Goal: Task Accomplishment & Management: Manage account settings

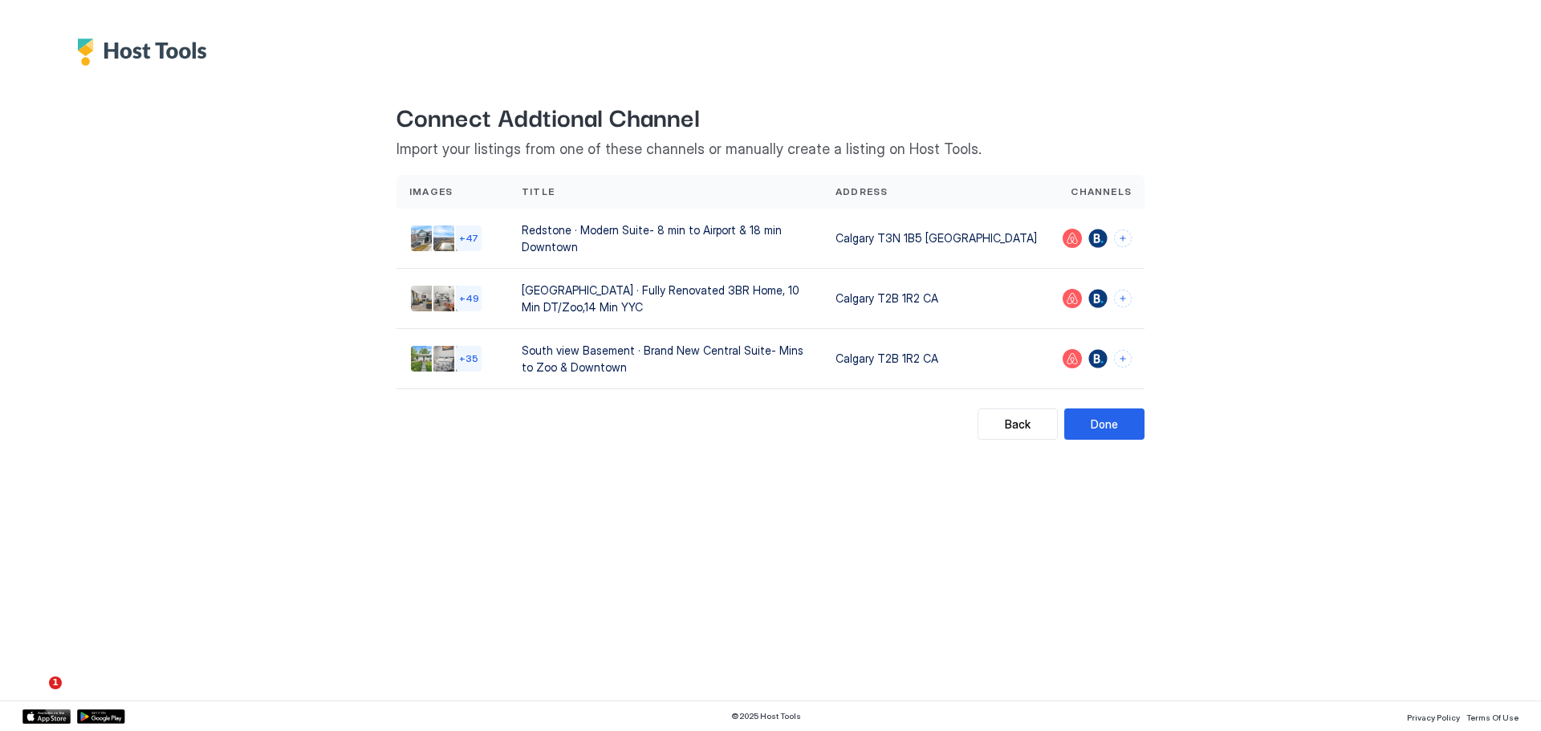
scroll to position [1396, 0]
click at [1125, 238] on button "Connect channels" at bounding box center [1123, 239] width 18 height 18
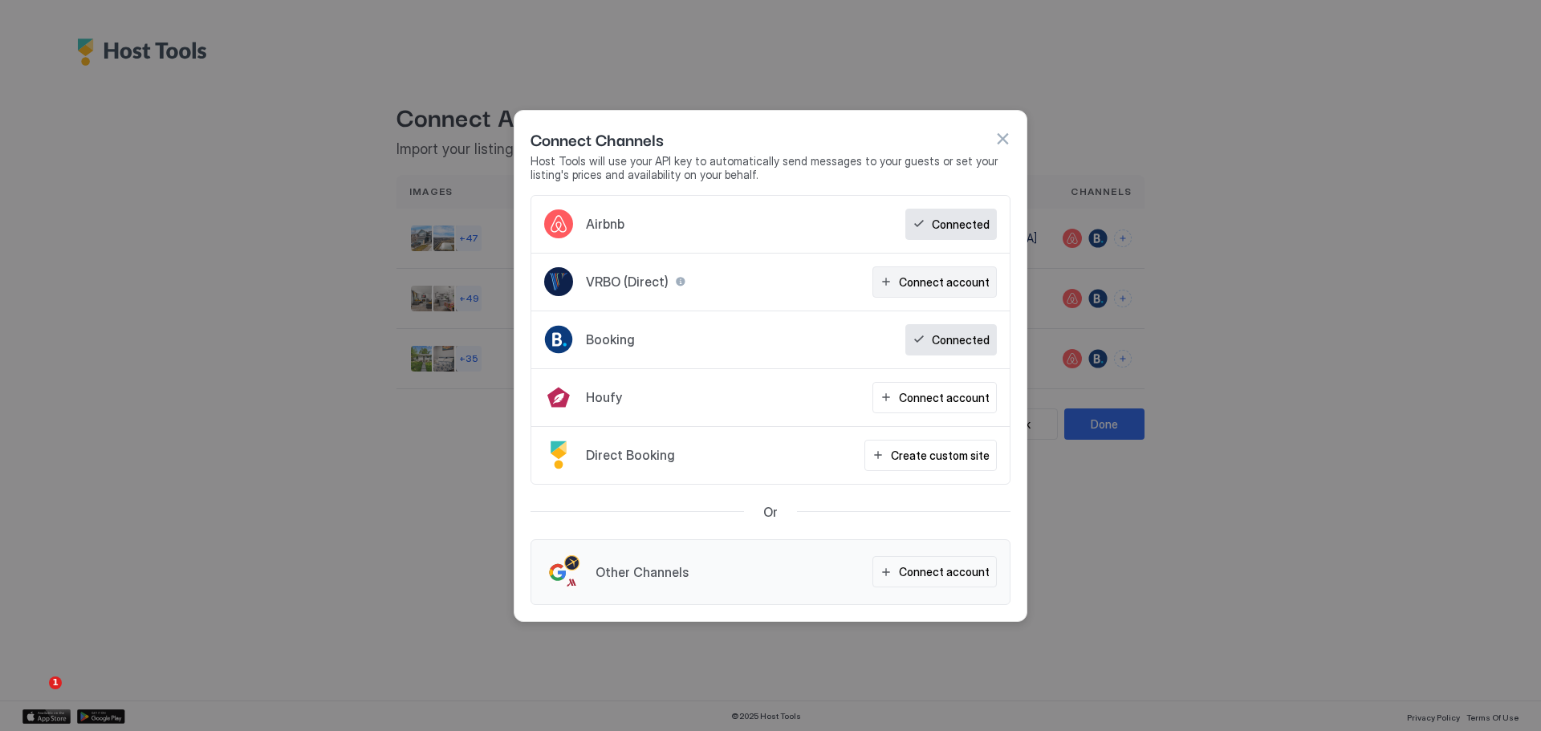
click at [981, 280] on div "Connect account" at bounding box center [944, 282] width 91 height 17
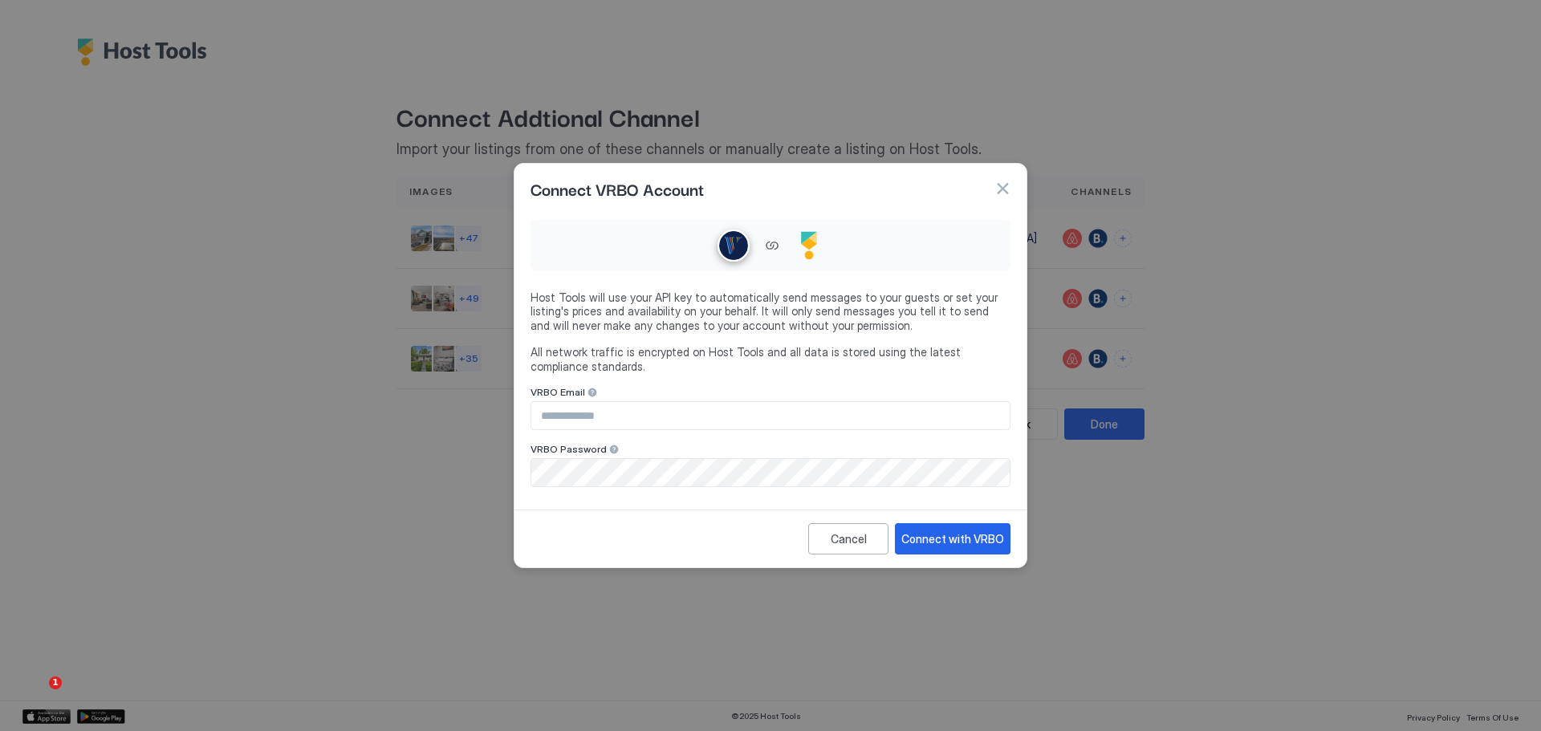
drag, startPoint x: 823, startPoint y: 432, endPoint x: 830, endPoint y: 424, distance: 10.3
click at [825, 430] on div "VRBO Email VRBO Password" at bounding box center [770, 436] width 480 height 101
click at [838, 412] on input "Input Field" at bounding box center [770, 415] width 478 height 27
type input "**********"
click at [753, 491] on div "**********" at bounding box center [770, 358] width 512 height 291
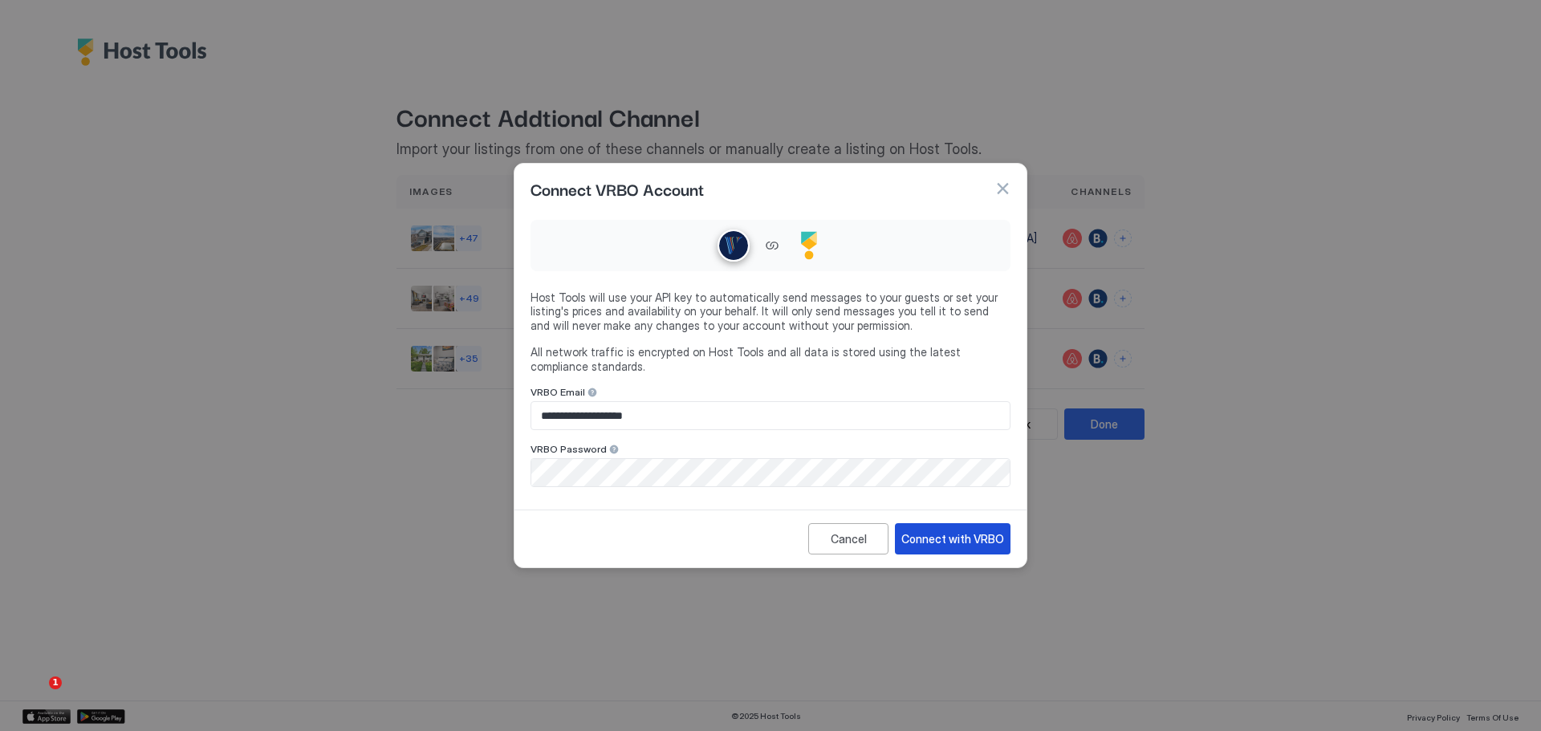
click at [962, 552] on button "Connect with VRBO" at bounding box center [953, 538] width 116 height 31
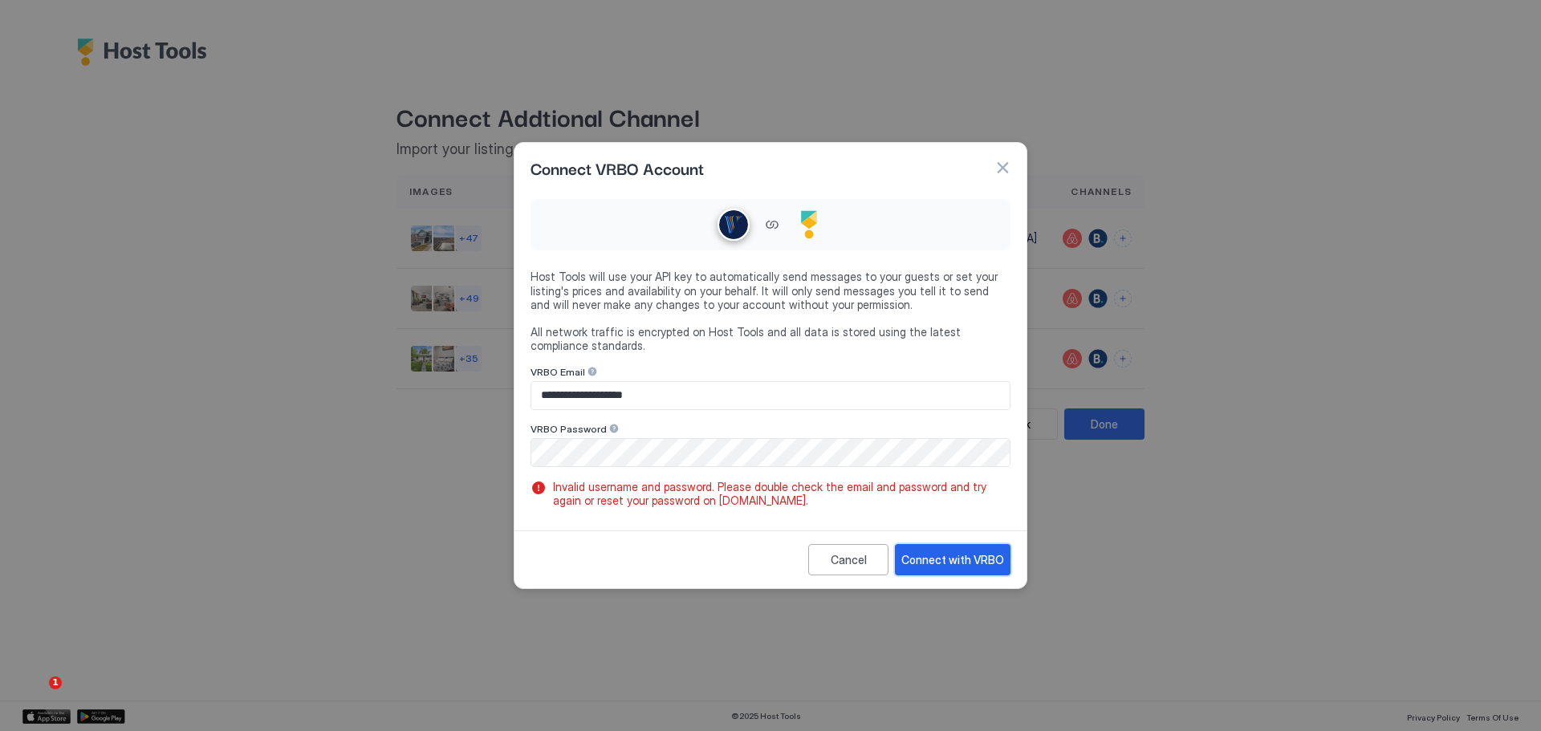
click at [989, 566] on div "Connect with VRBO" at bounding box center [952, 559] width 103 height 17
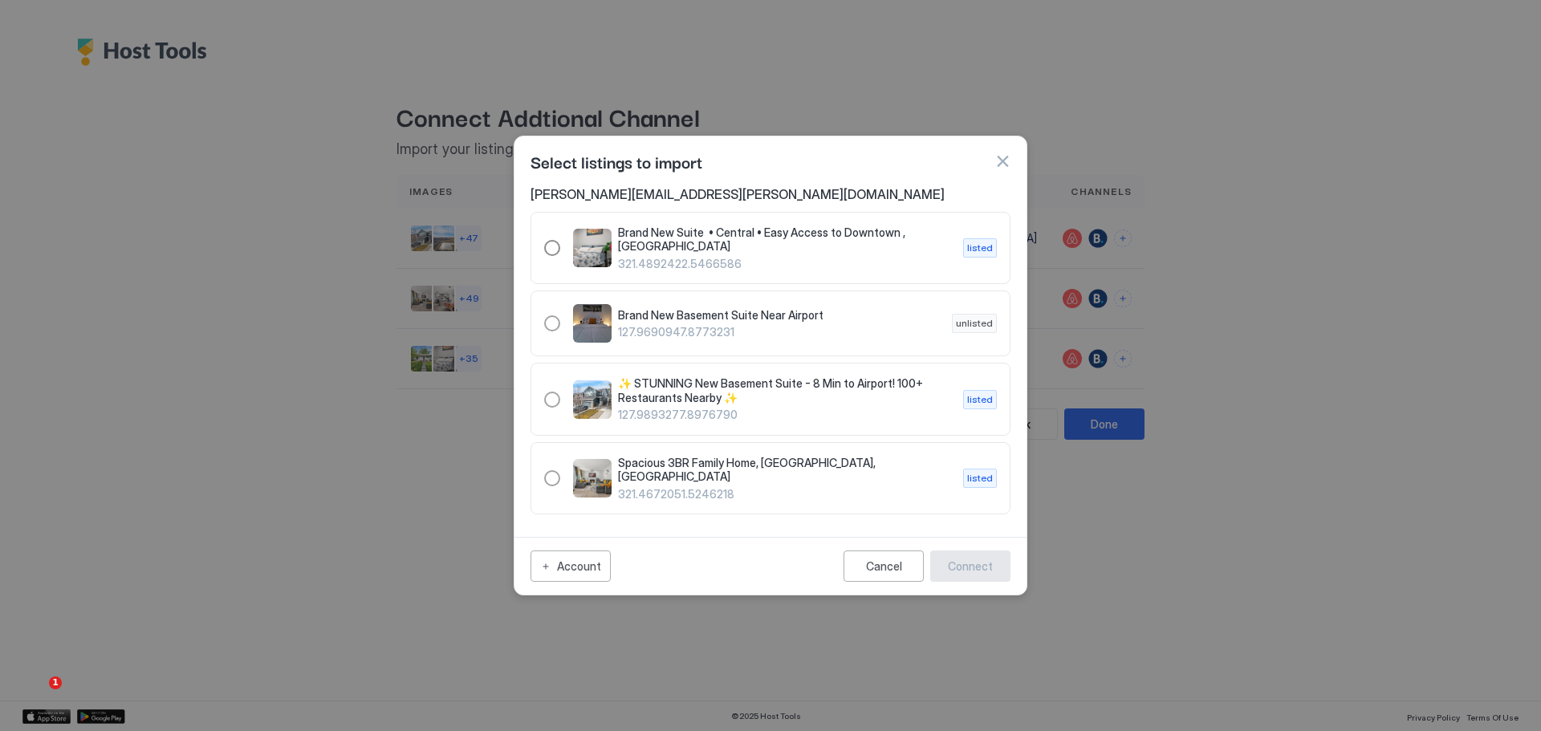
click at [551, 249] on div "321.4892422.5466586" at bounding box center [552, 248] width 16 height 16
click at [558, 404] on div "127.9893277.8976790" at bounding box center [552, 400] width 16 height 16
click at [550, 482] on div "321.4672051.5246218" at bounding box center [552, 478] width 16 height 16
click at [1005, 163] on button "button" at bounding box center [1002, 161] width 16 height 16
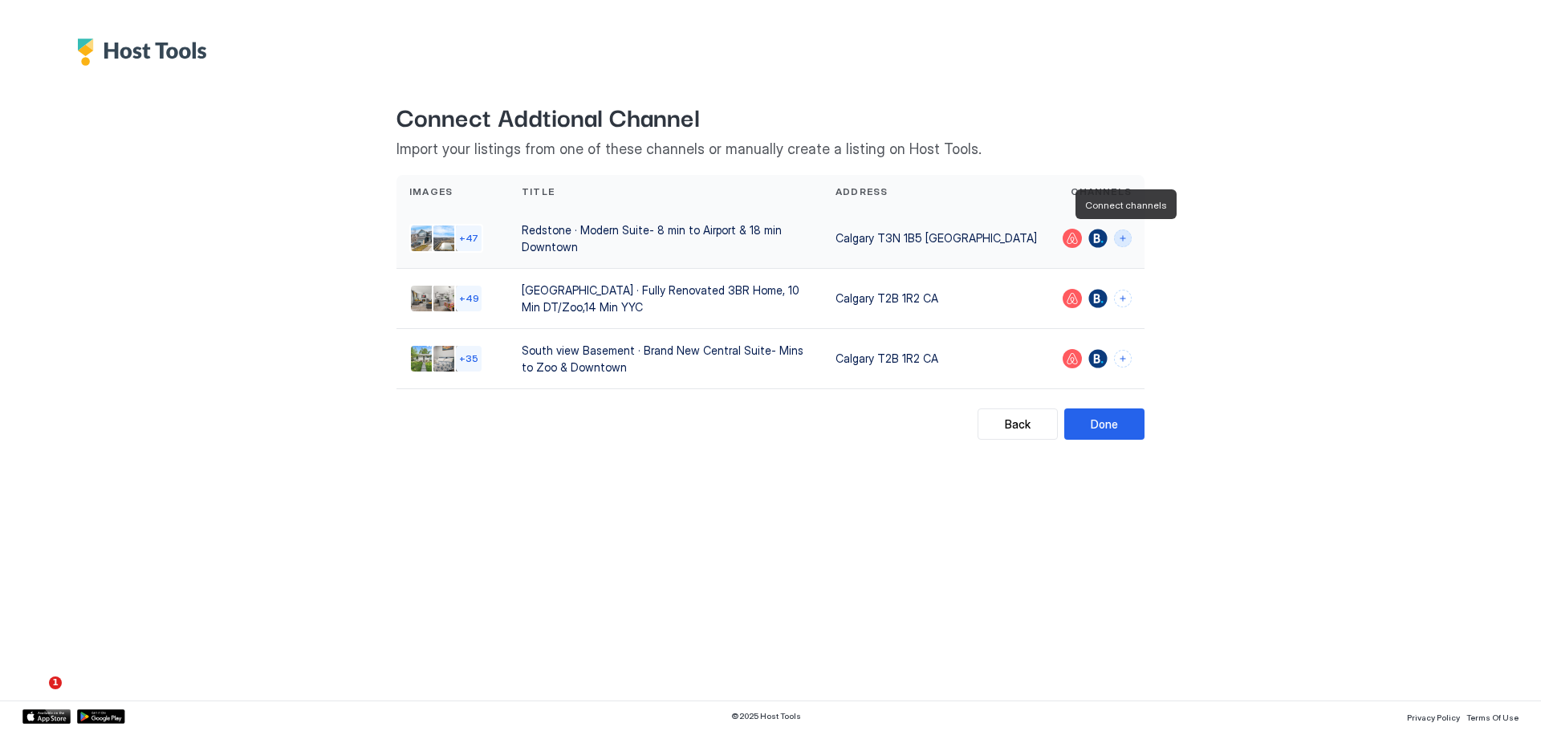
click at [1126, 233] on button "Connect channels" at bounding box center [1123, 239] width 18 height 18
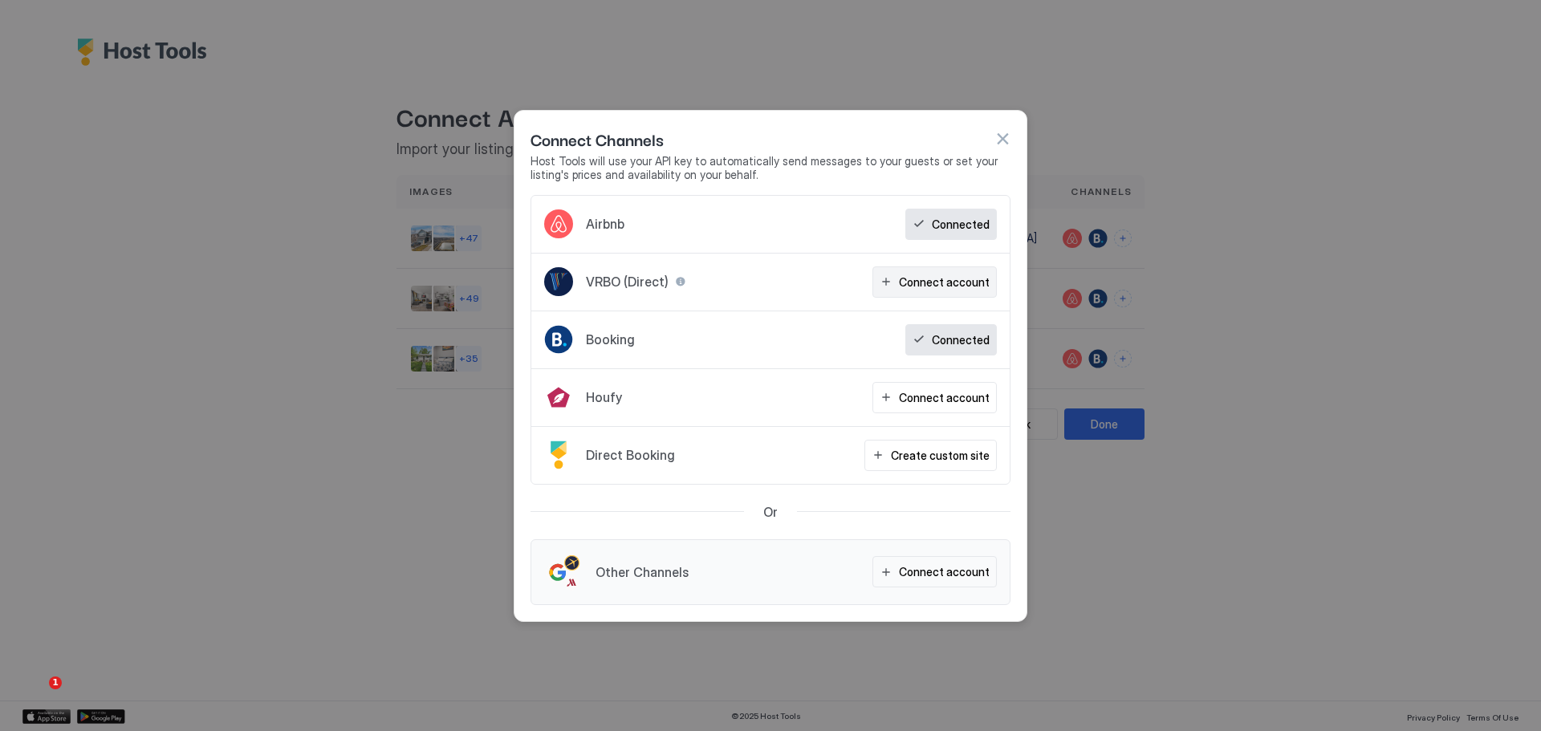
click at [959, 292] on button "Connect account" at bounding box center [934, 281] width 124 height 31
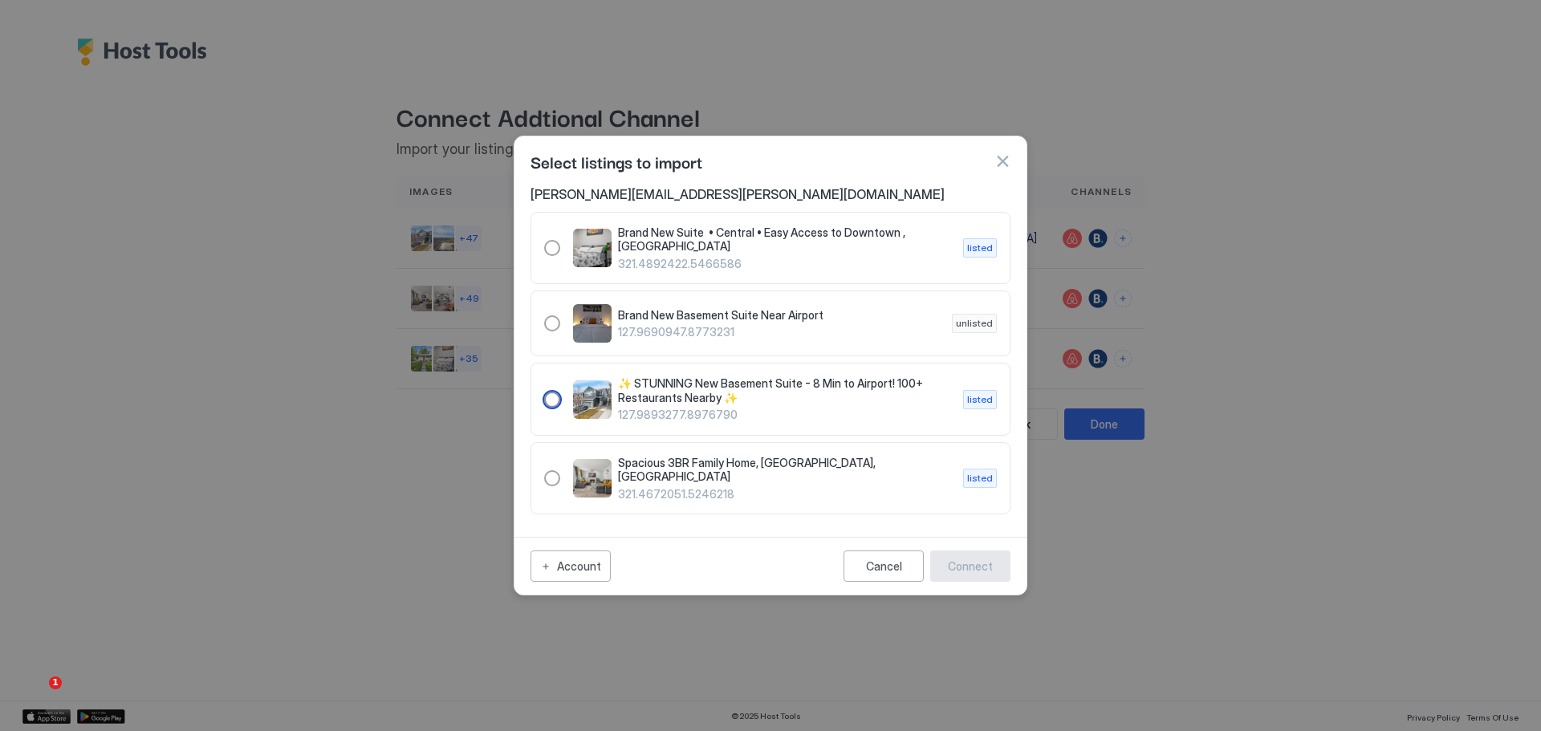
click at [553, 401] on div "127.9893277.8976790" at bounding box center [552, 400] width 16 height 16
click at [963, 563] on div "Connect" at bounding box center [970, 566] width 45 height 17
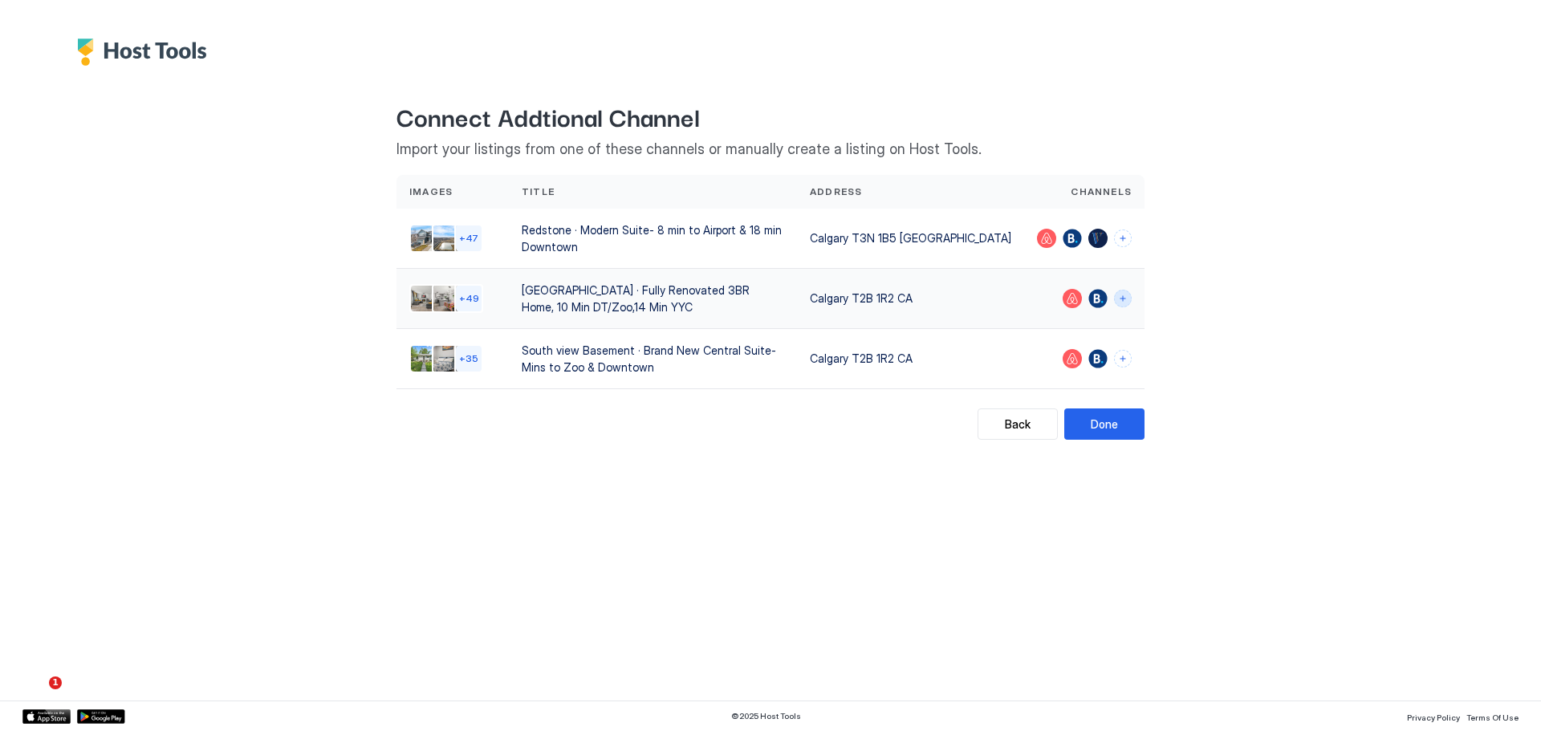
click at [1130, 293] on button "Connect channels" at bounding box center [1123, 299] width 18 height 18
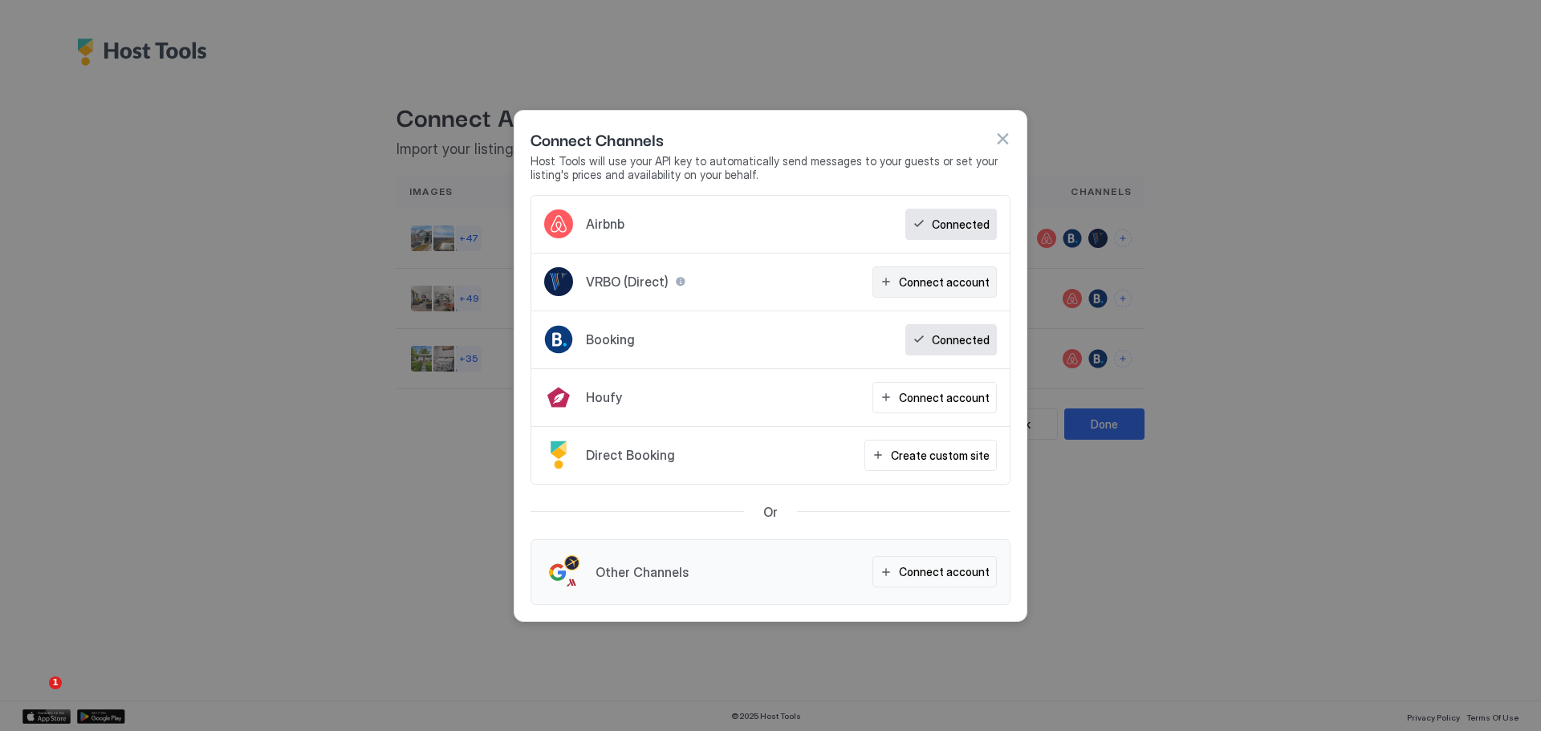
click at [975, 274] on div "Connect account" at bounding box center [944, 282] width 91 height 17
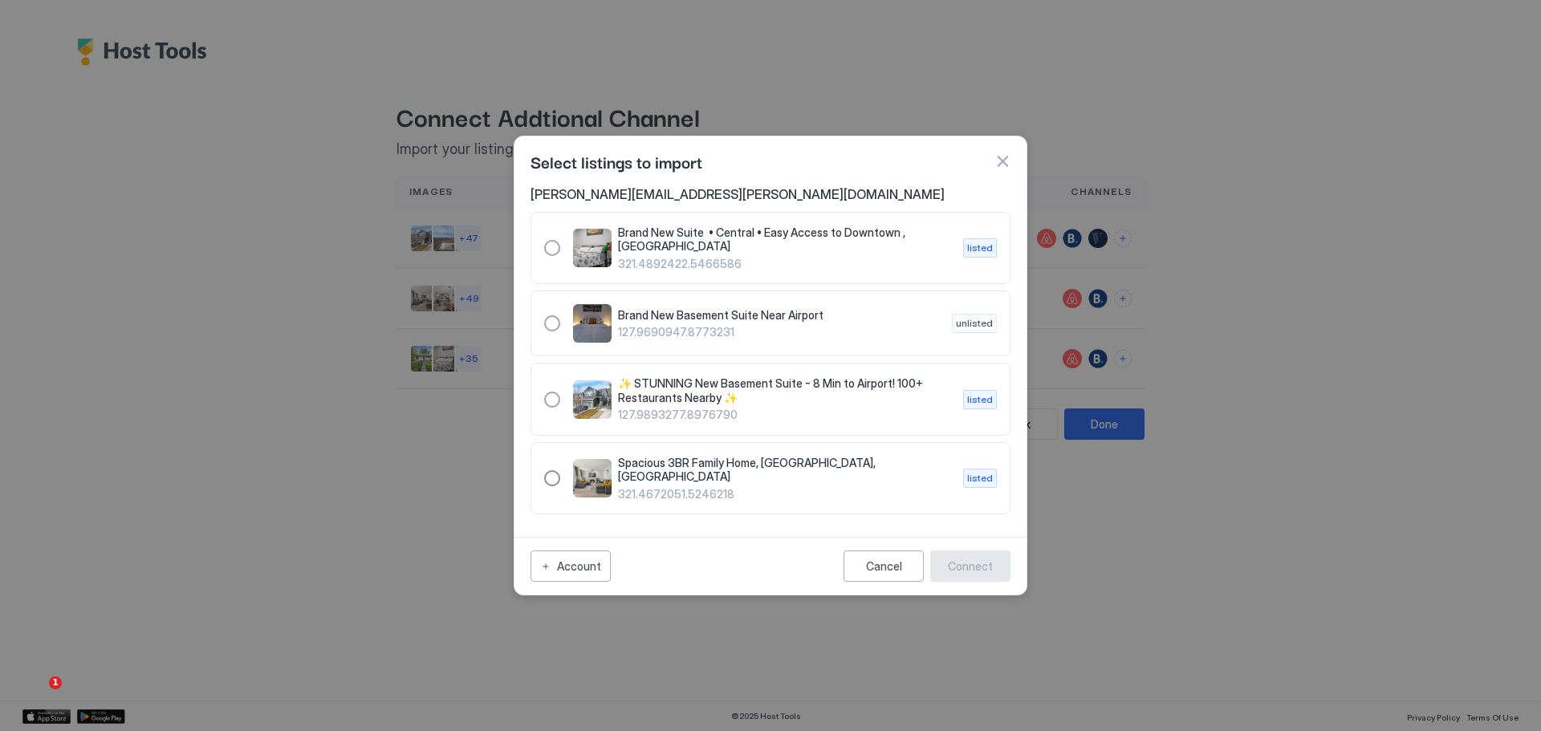
click at [555, 475] on div "321.4672051.5246218" at bounding box center [552, 478] width 16 height 16
click at [987, 566] on div "Connect" at bounding box center [970, 566] width 45 height 17
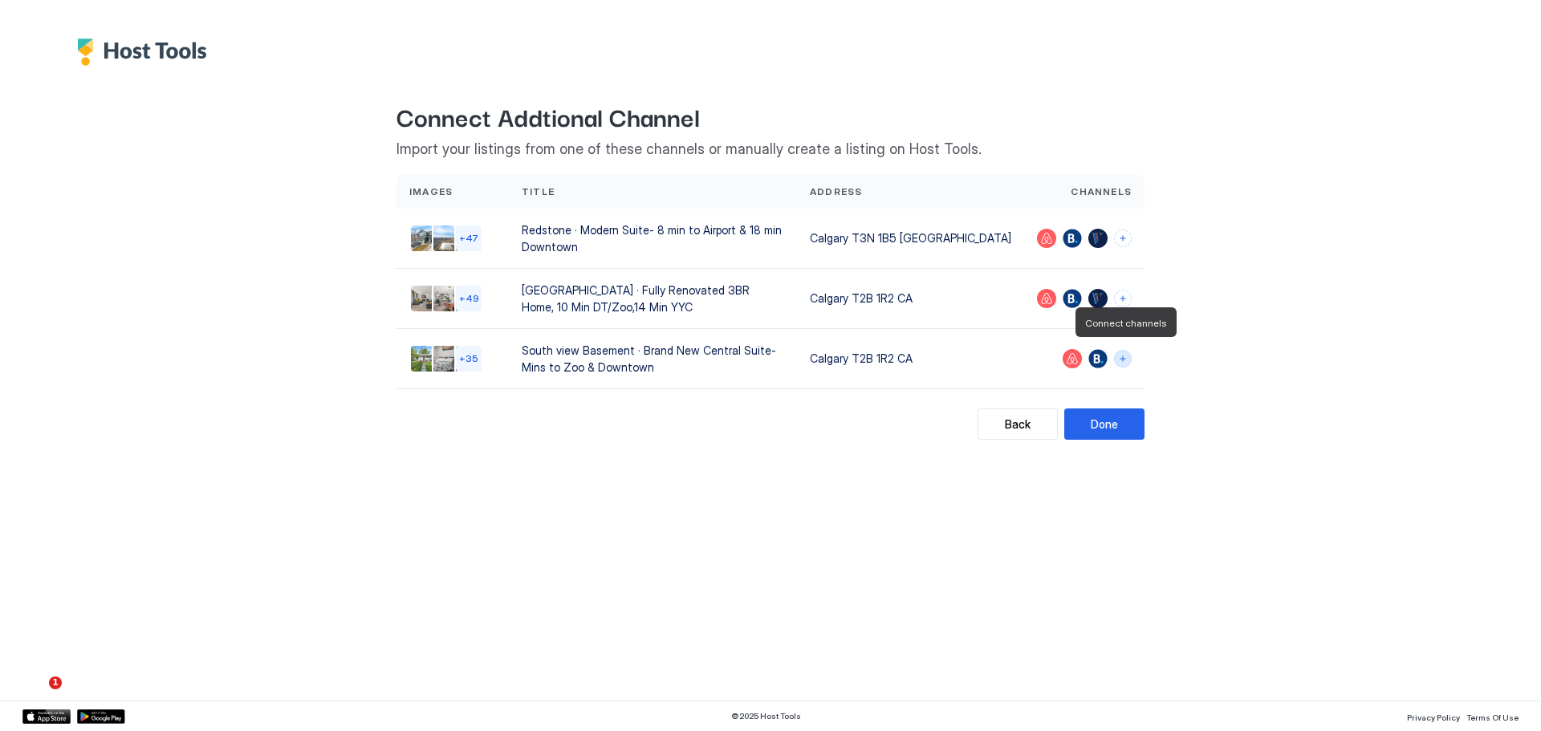
click at [1124, 358] on button "Connect channels" at bounding box center [1123, 359] width 18 height 18
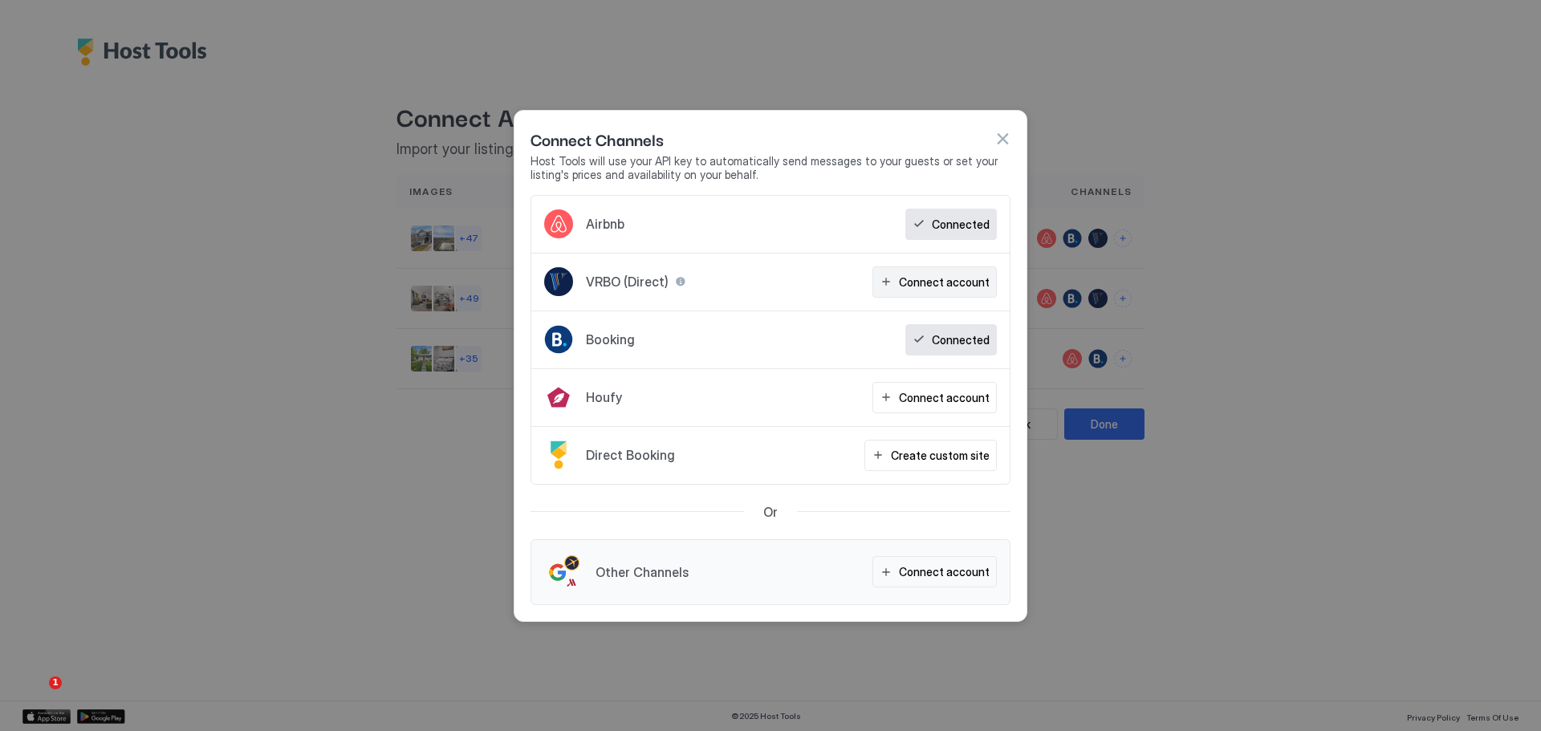
click at [987, 290] on div "Connect account" at bounding box center [944, 282] width 91 height 17
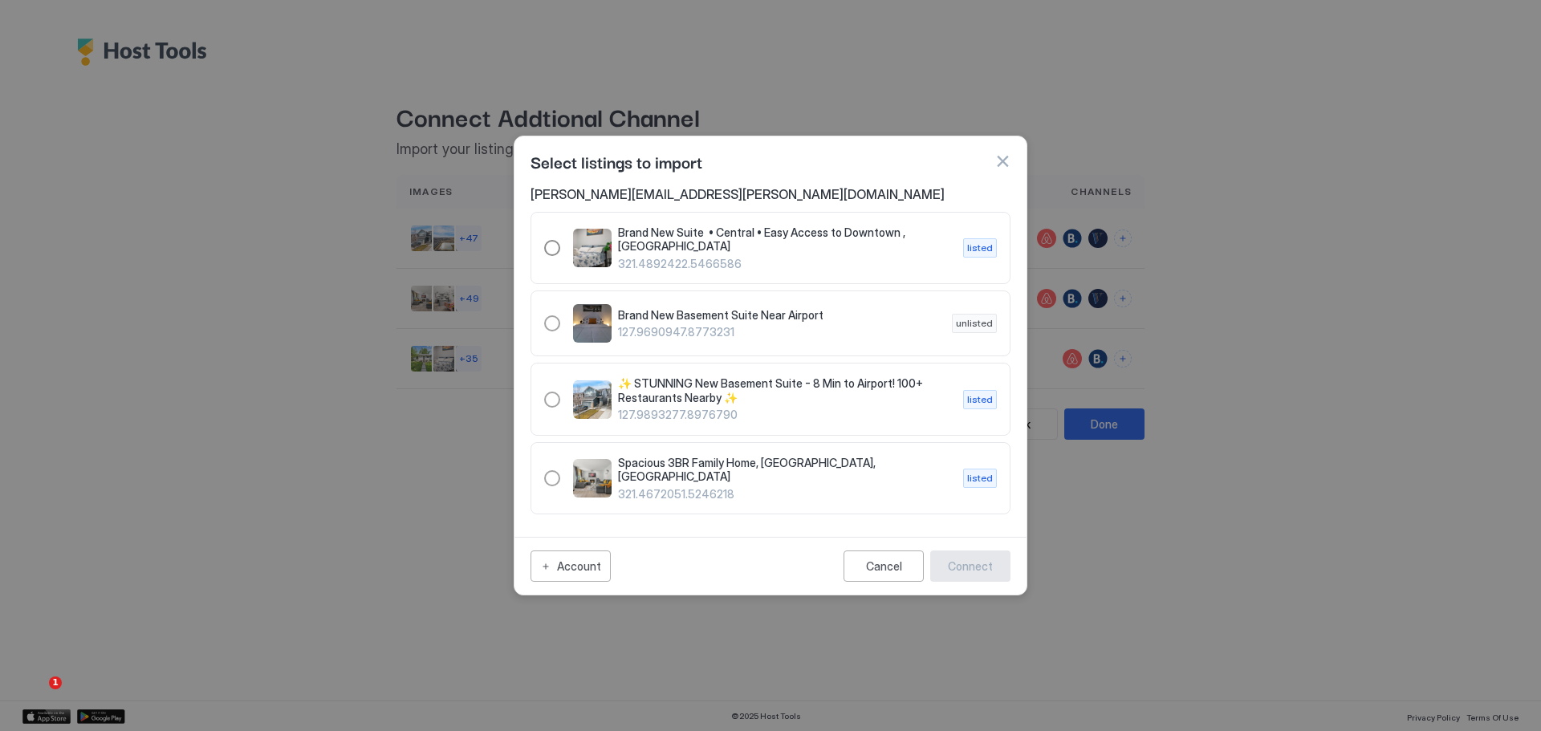
click at [715, 230] on span "Brand New Suite • Central • Easy Access to Downtown , [GEOGRAPHIC_DATA]" at bounding box center [784, 240] width 332 height 28
click at [989, 567] on div "Connect" at bounding box center [970, 566] width 45 height 17
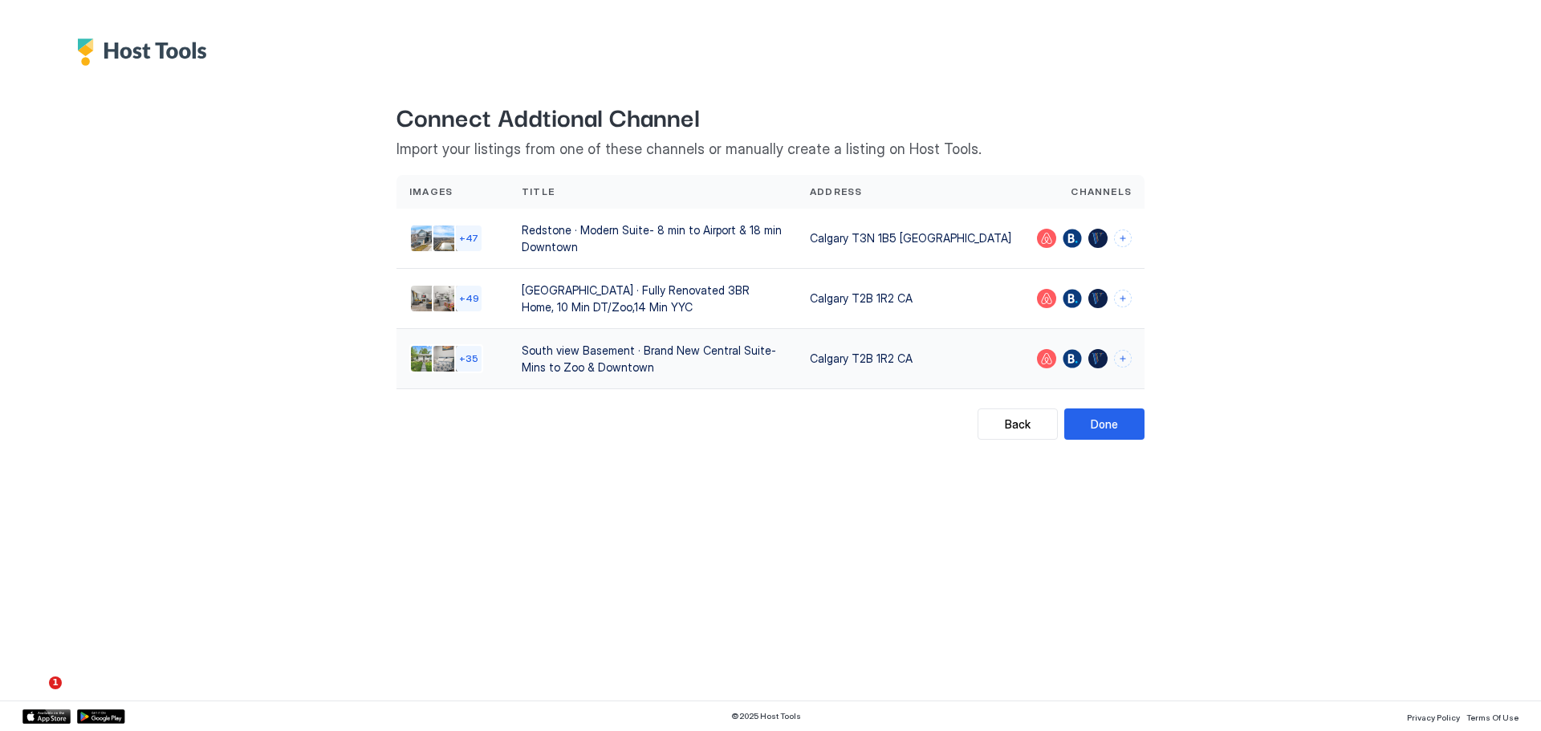
click at [1115, 350] on div at bounding box center [1123, 359] width 18 height 18
click at [1126, 355] on button "Connect channels" at bounding box center [1123, 359] width 18 height 18
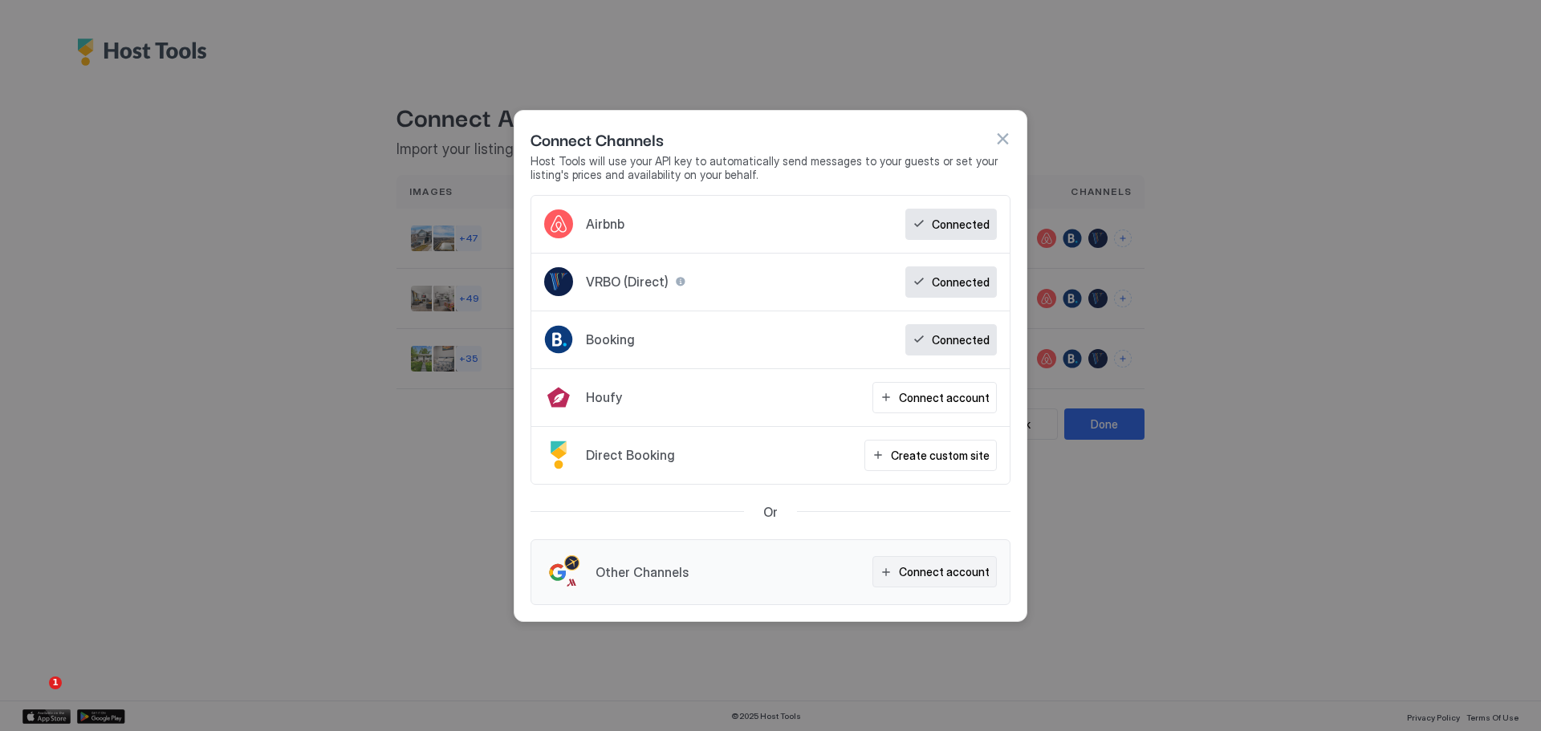
click at [917, 575] on div "Connect account" at bounding box center [944, 571] width 91 height 17
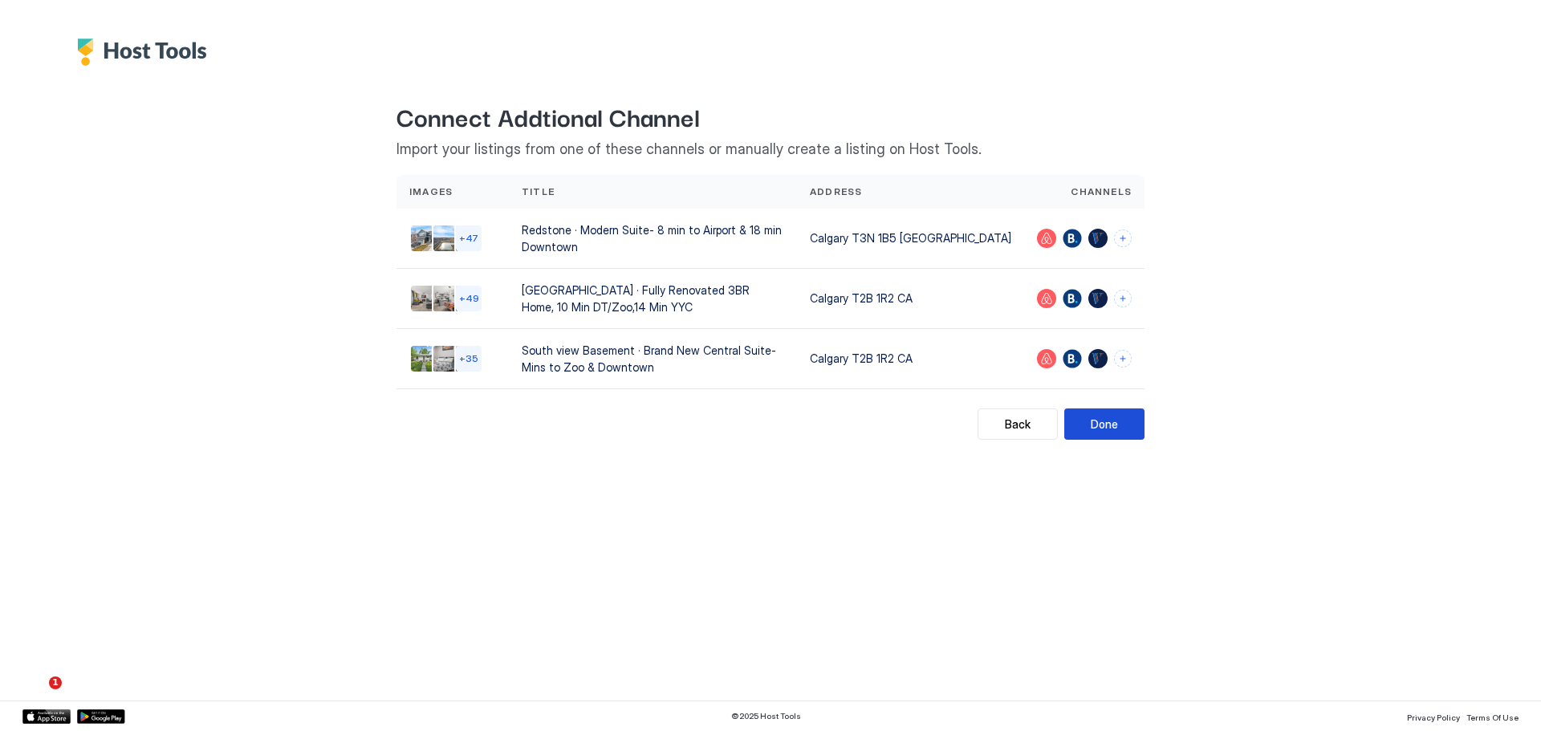
click at [1092, 426] on div "Done" at bounding box center [1104, 424] width 27 height 17
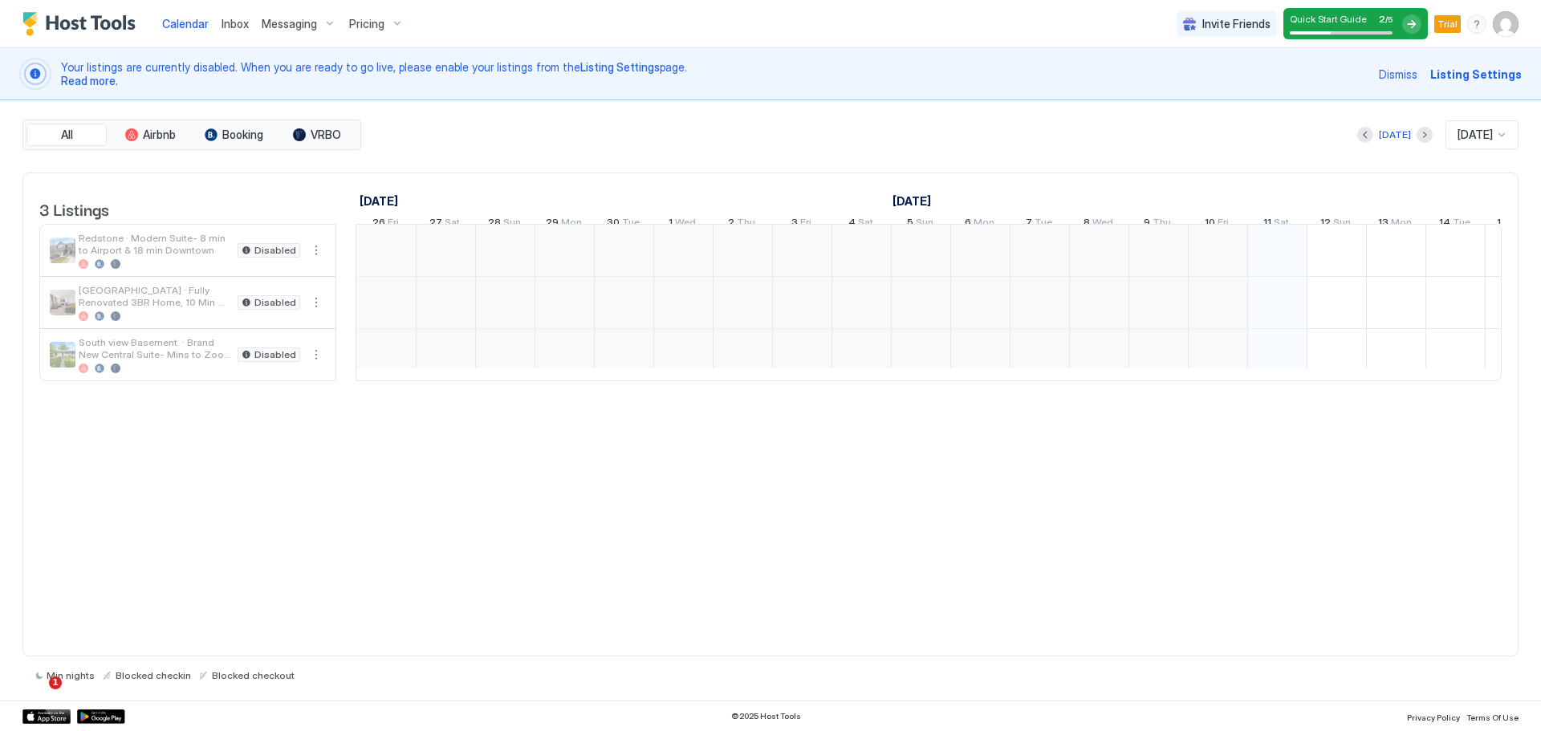
scroll to position [0, 892]
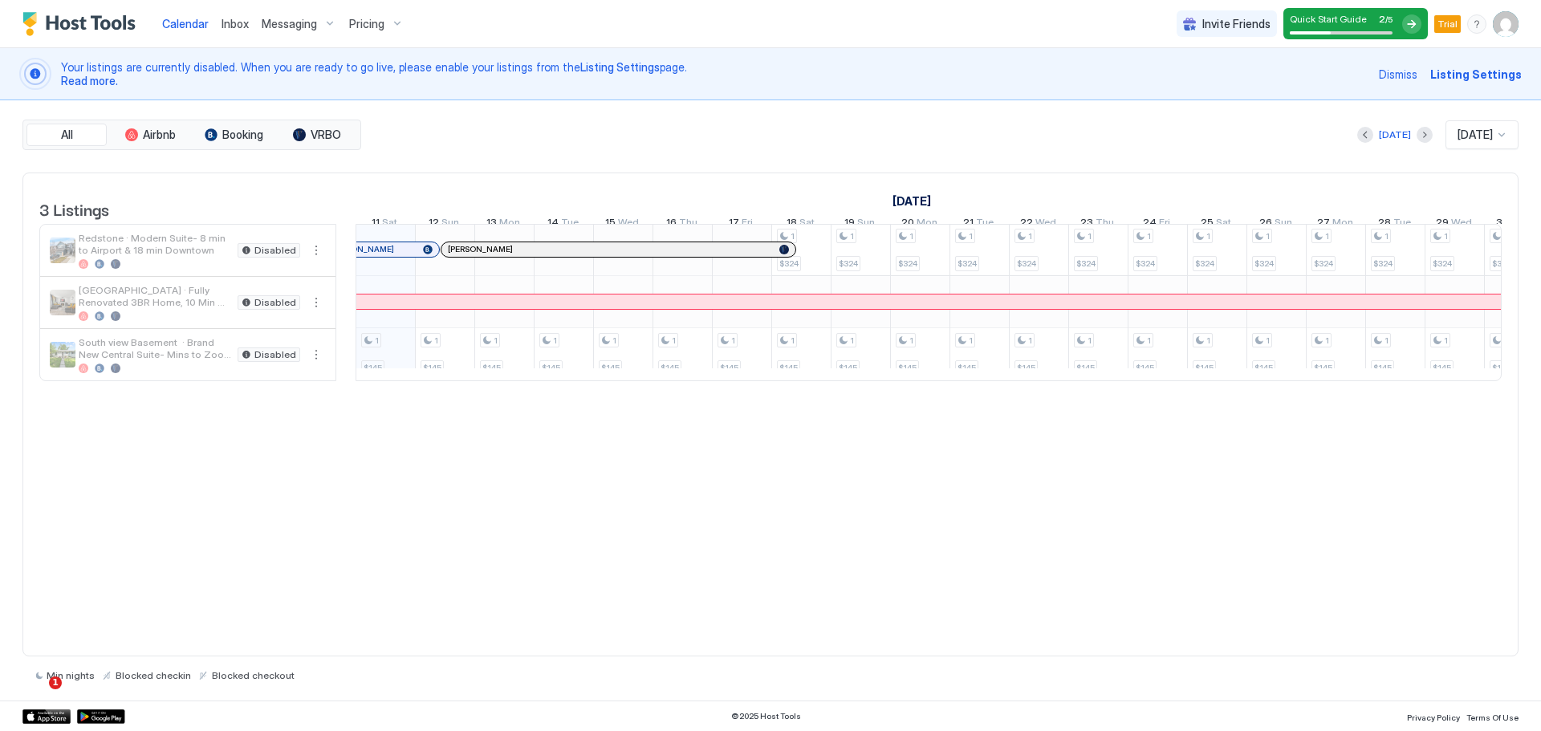
click at [1407, 22] on div at bounding box center [1411, 23] width 19 height 19
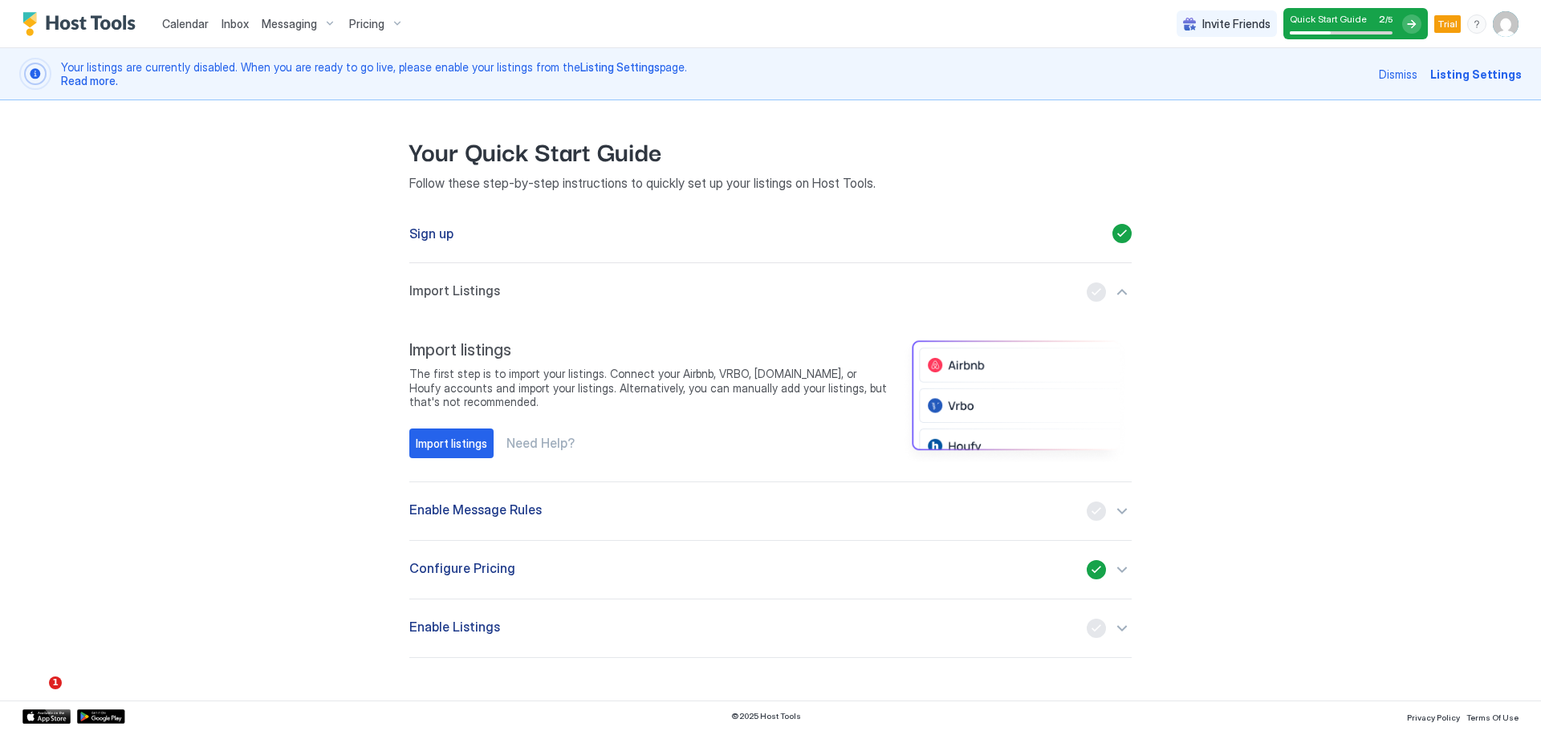
click at [1118, 624] on div "button" at bounding box center [1109, 628] width 45 height 19
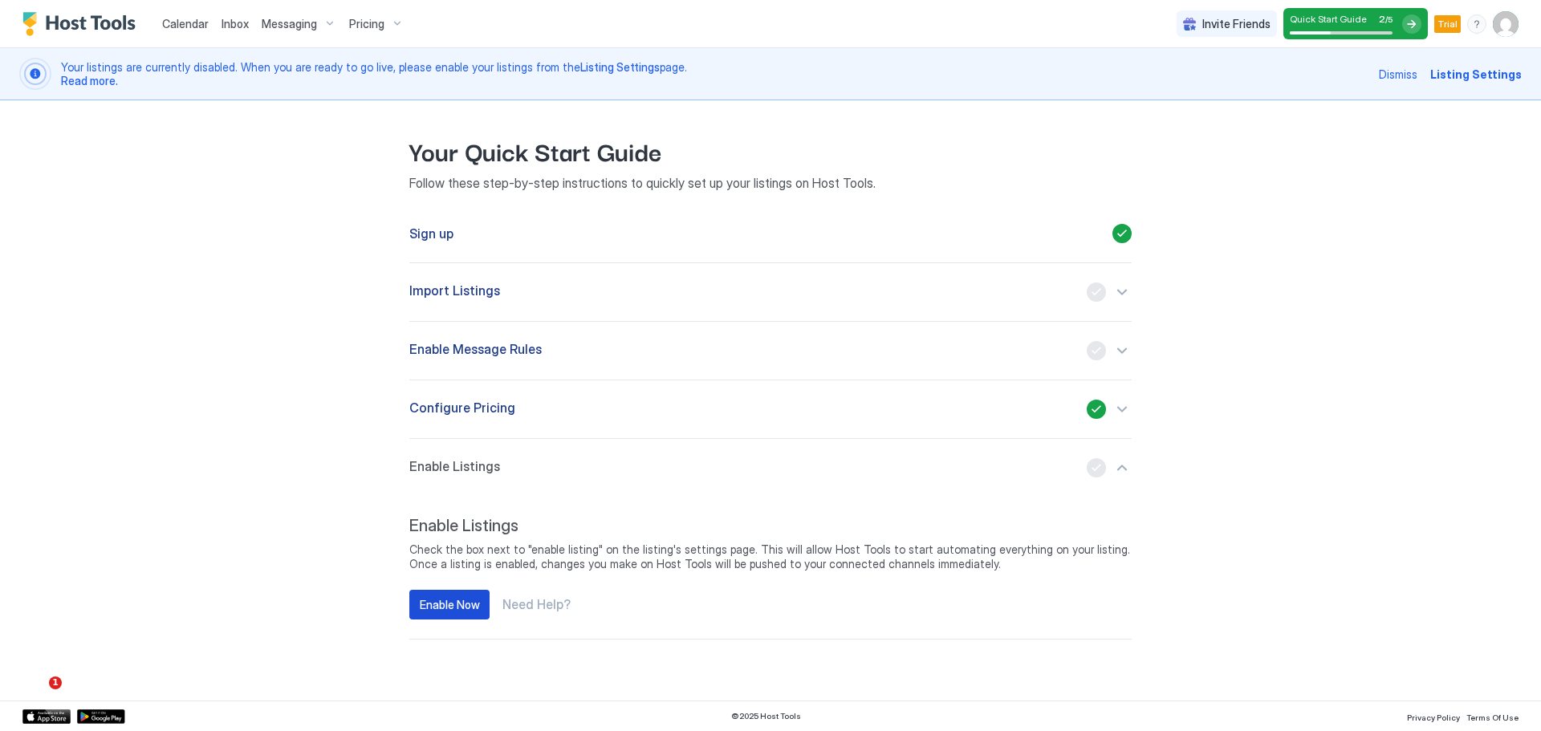
click at [461, 594] on button "Enable Now" at bounding box center [449, 605] width 80 height 30
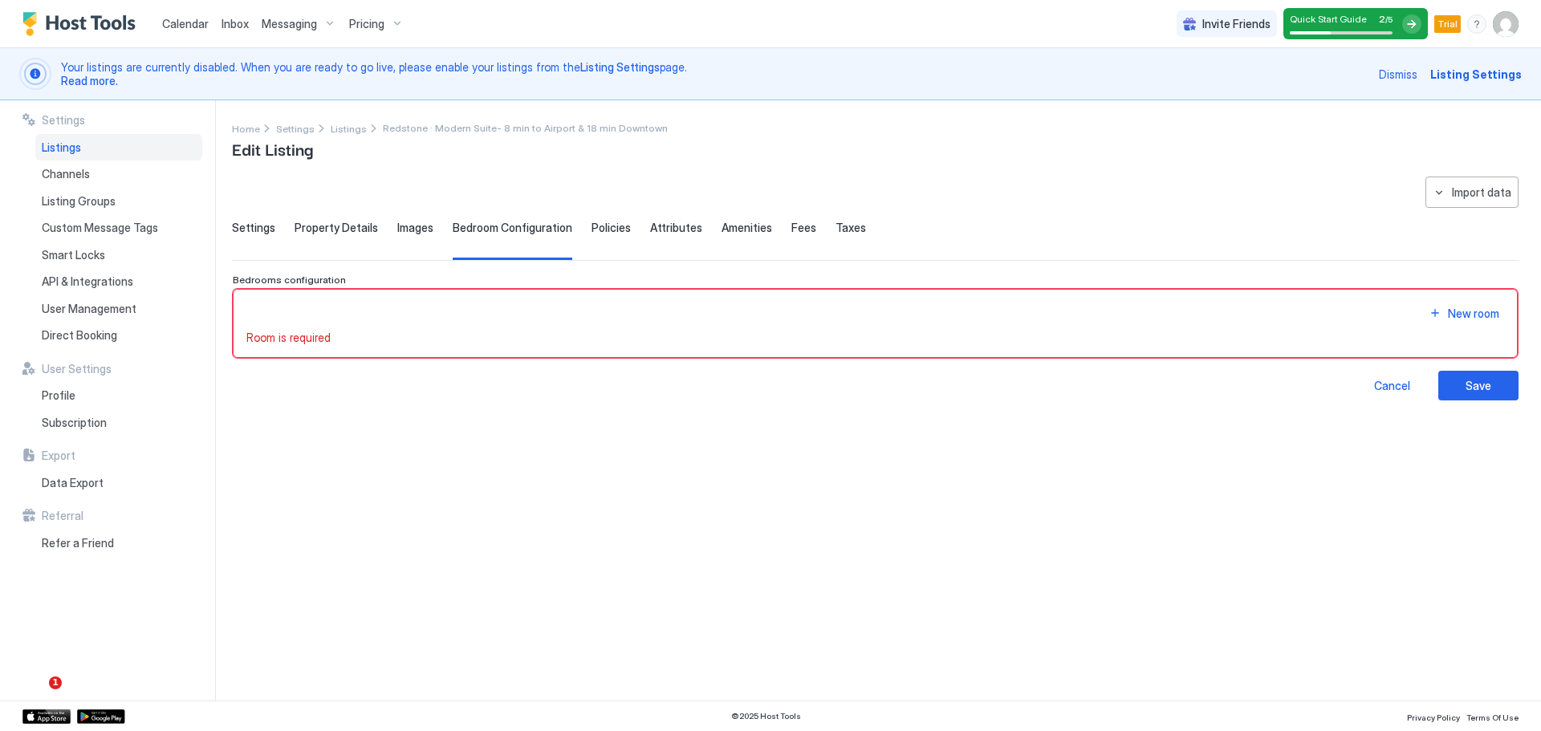
click at [611, 304] on div "New room" at bounding box center [875, 314] width 1258 height 22
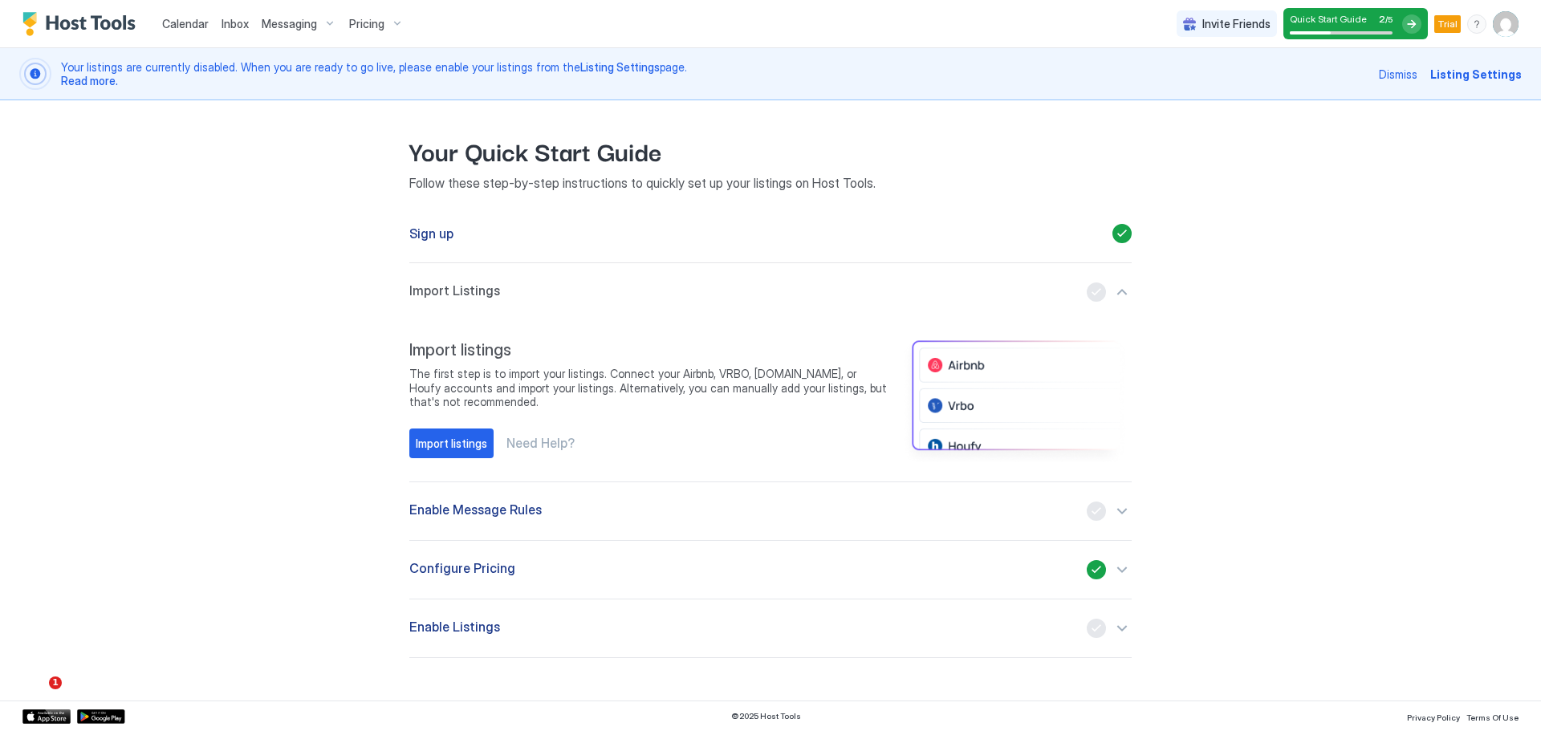
click at [1385, 8] on div "Quick Start Guide 2 / 5" at bounding box center [1355, 23] width 144 height 31
click at [1384, 12] on div "Quick Start Guide 2 / 5" at bounding box center [1355, 23] width 144 height 31
click at [578, 509] on div "Enable Message Rules" at bounding box center [770, 511] width 722 height 19
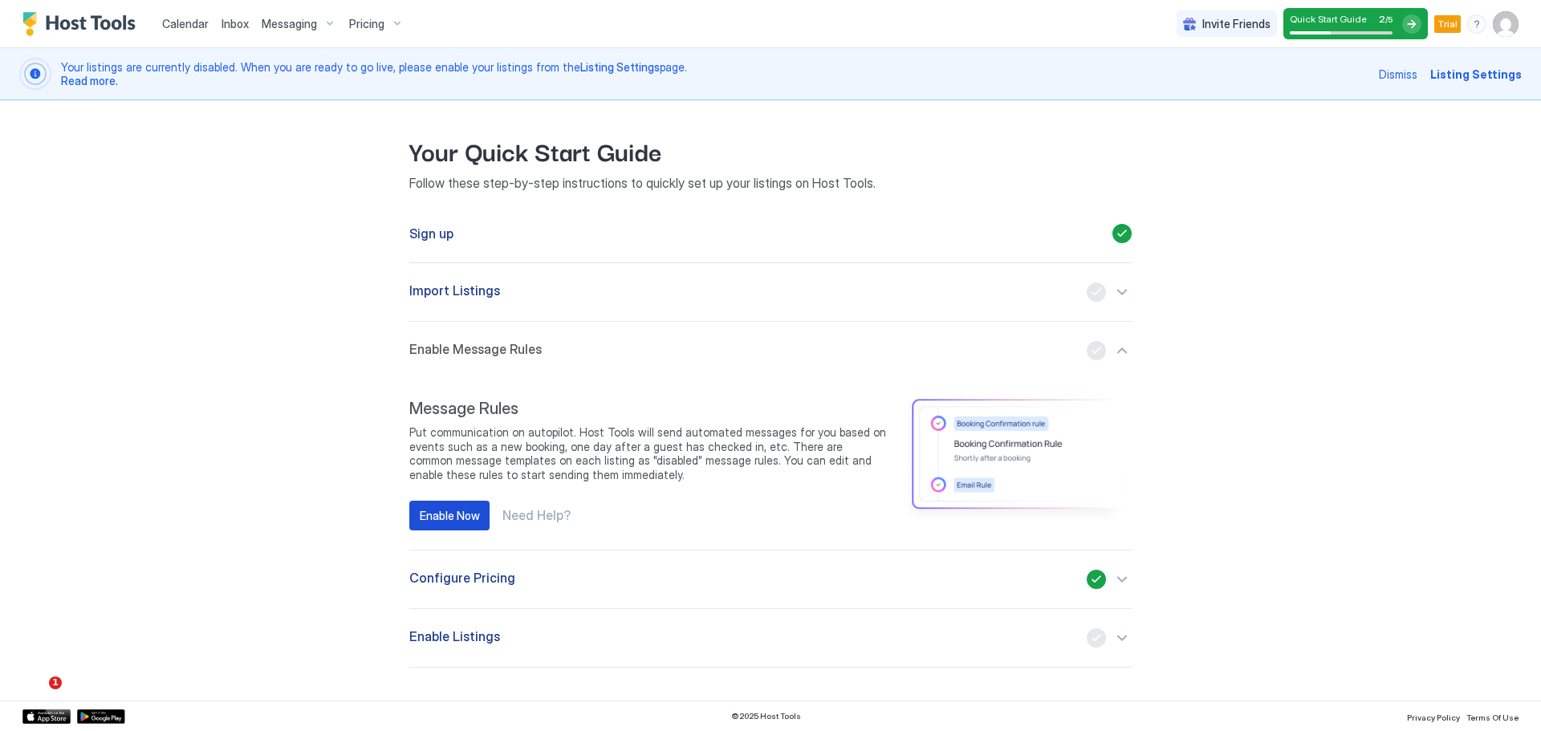
click at [462, 513] on div "Enable Now" at bounding box center [450, 515] width 60 height 17
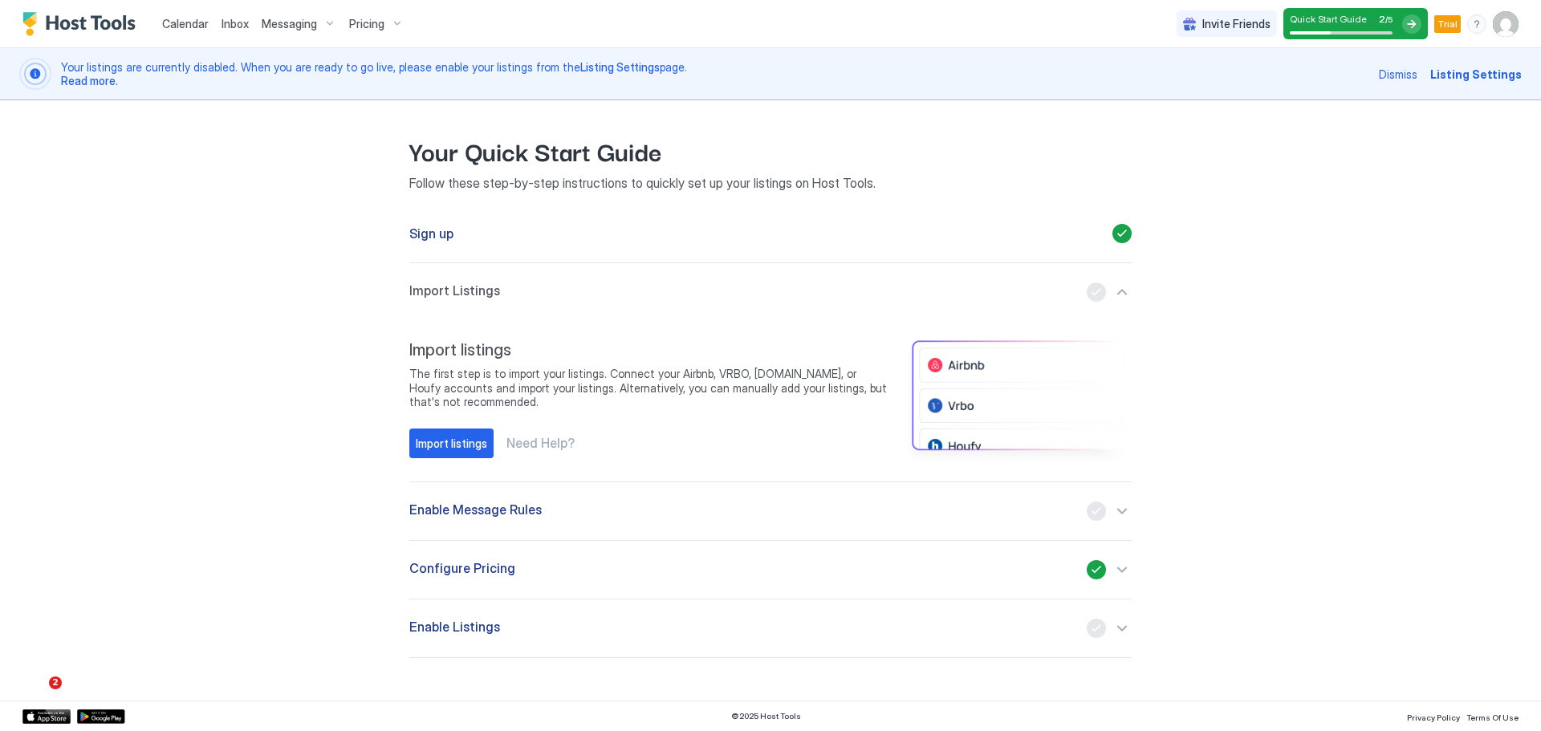
click at [1121, 575] on div "button" at bounding box center [1109, 569] width 45 height 19
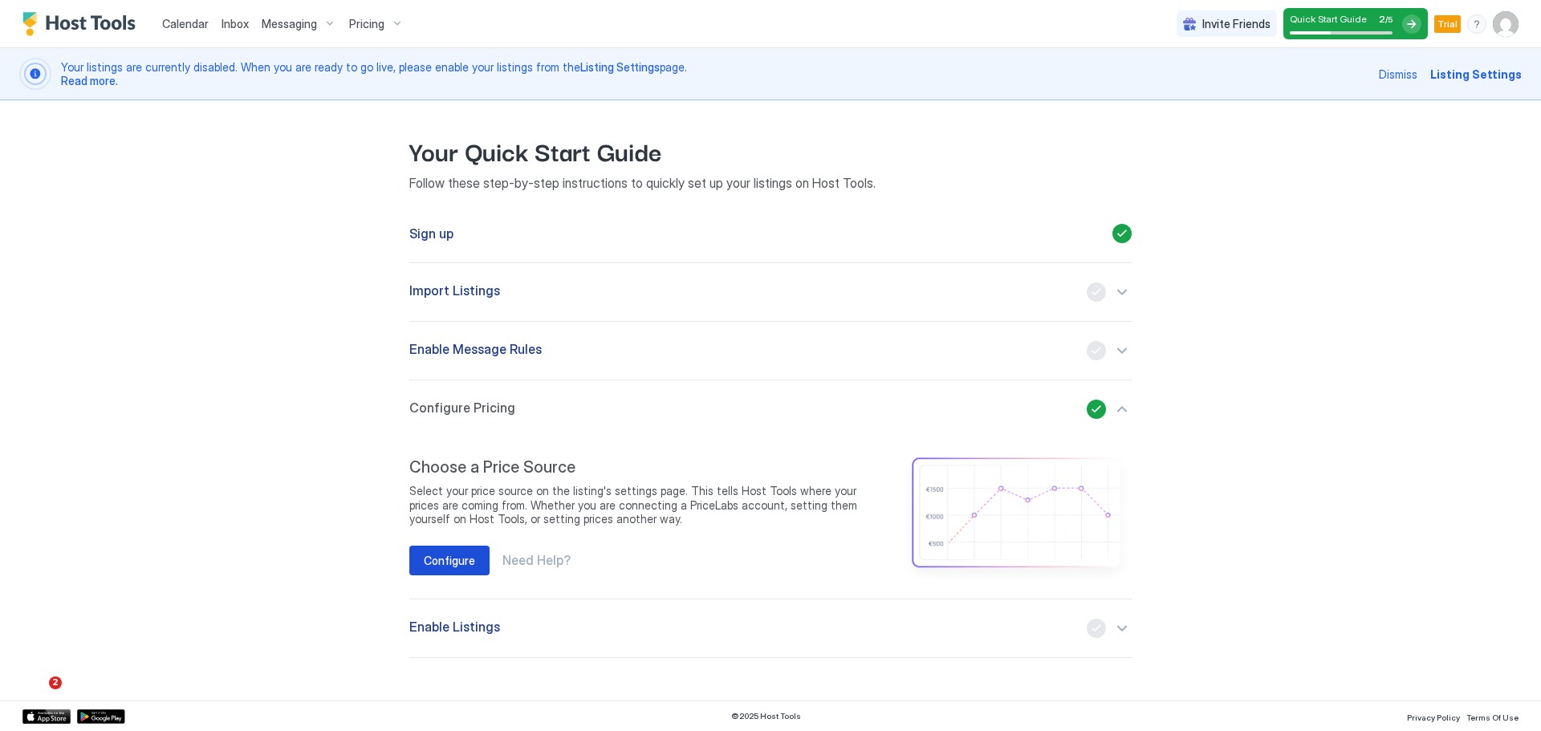
click at [476, 563] on button "Configure" at bounding box center [449, 561] width 80 height 30
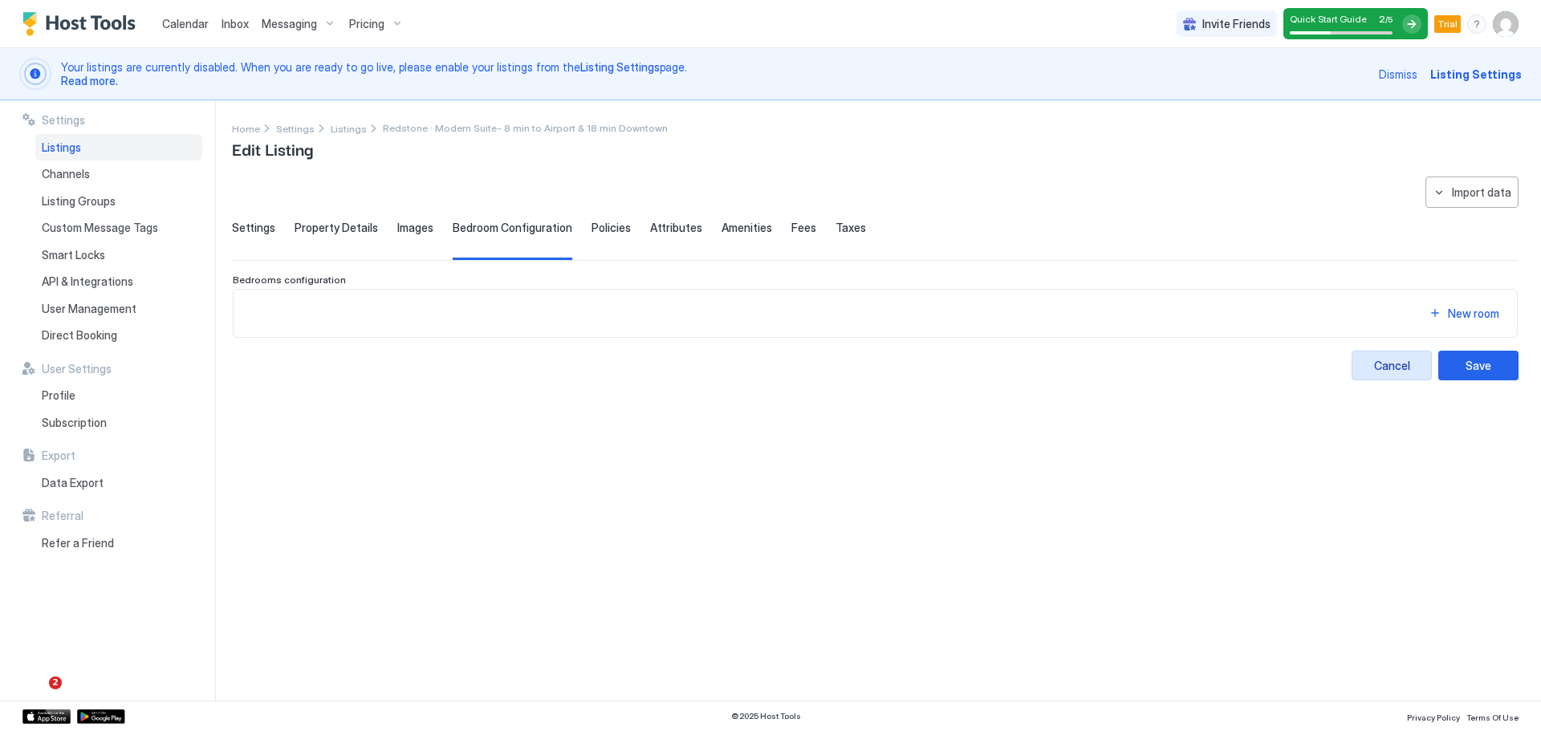
click at [1405, 370] on div "Cancel" at bounding box center [1392, 365] width 36 height 17
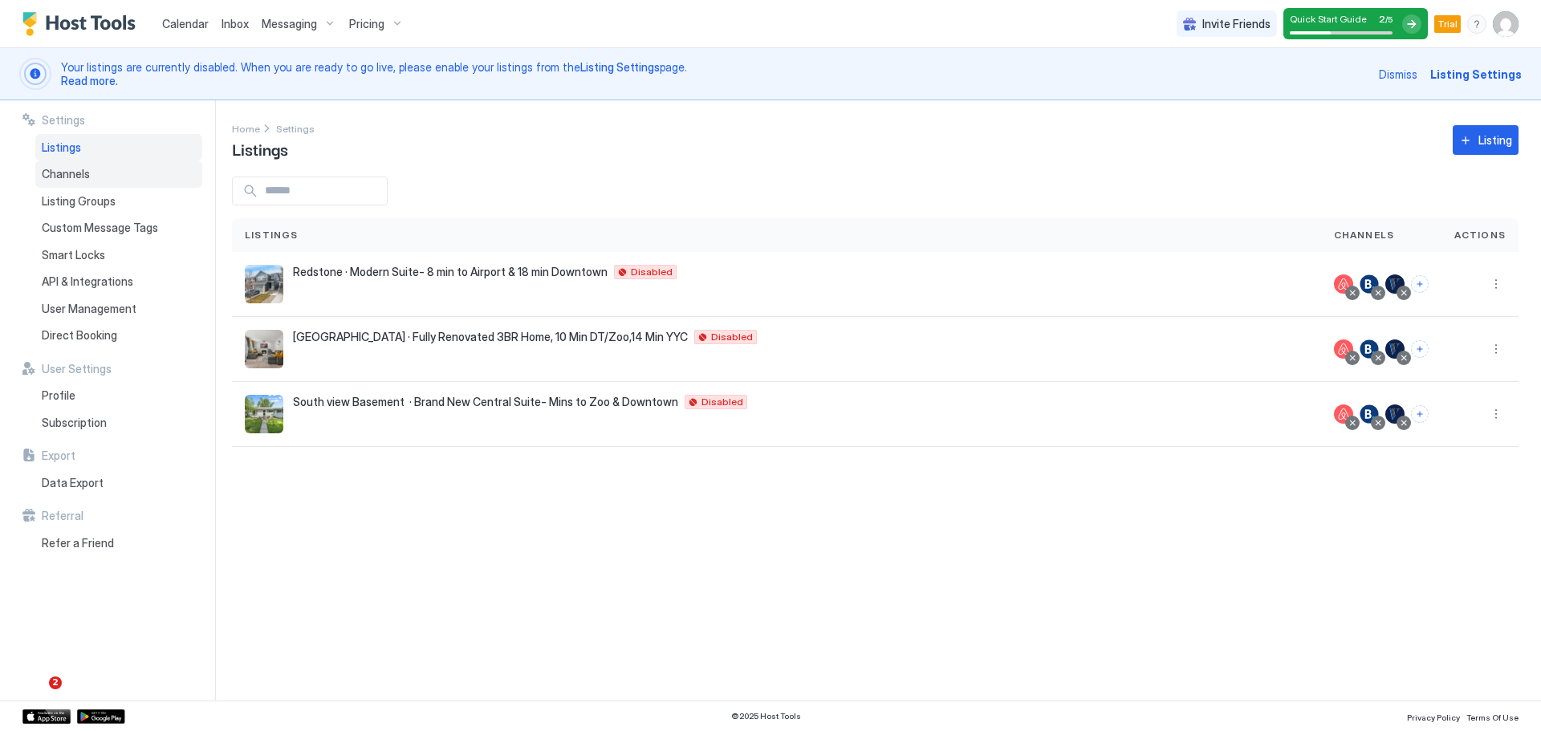
click at [57, 170] on span "Channels" at bounding box center [66, 174] width 48 height 14
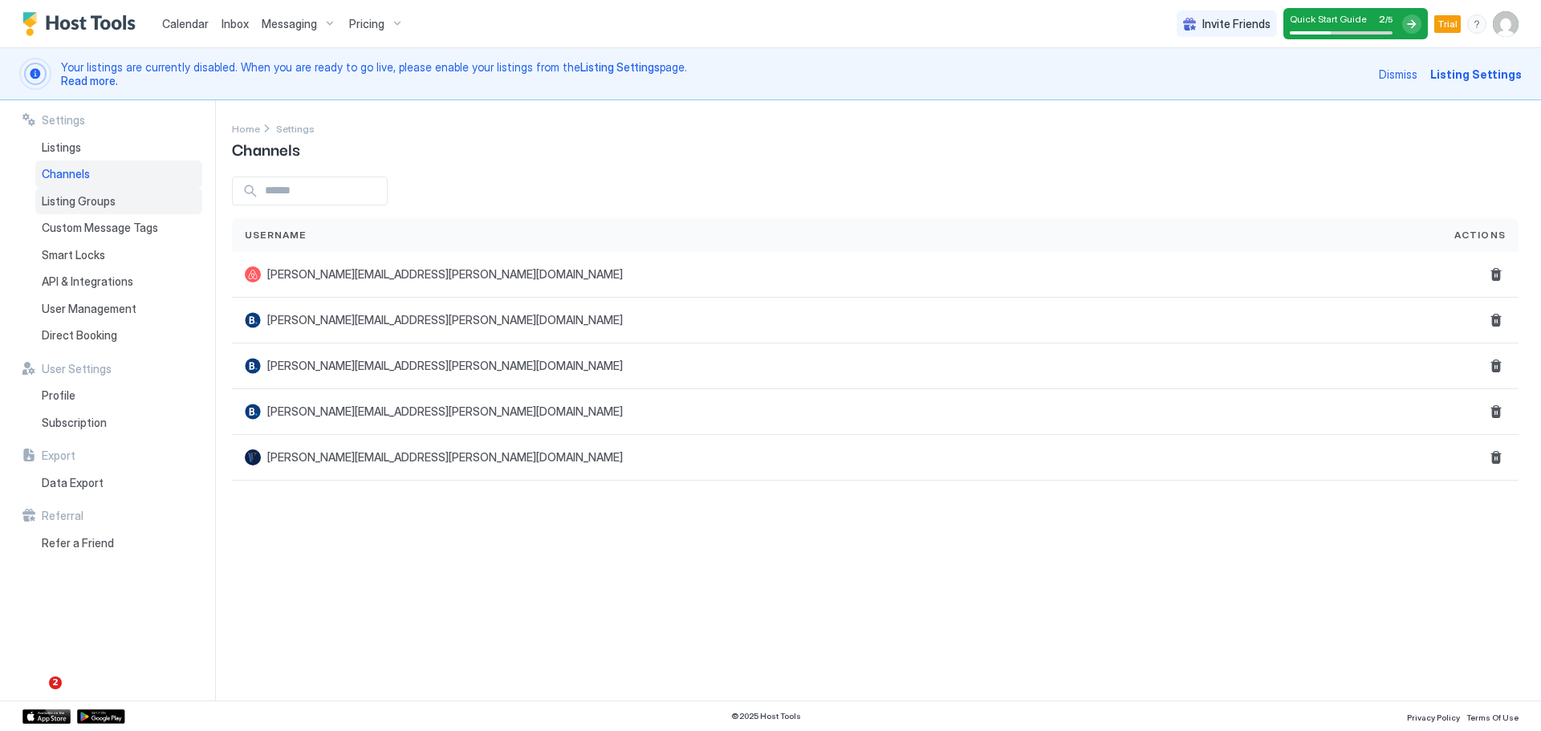
click at [72, 202] on span "Listing Groups" at bounding box center [79, 201] width 74 height 14
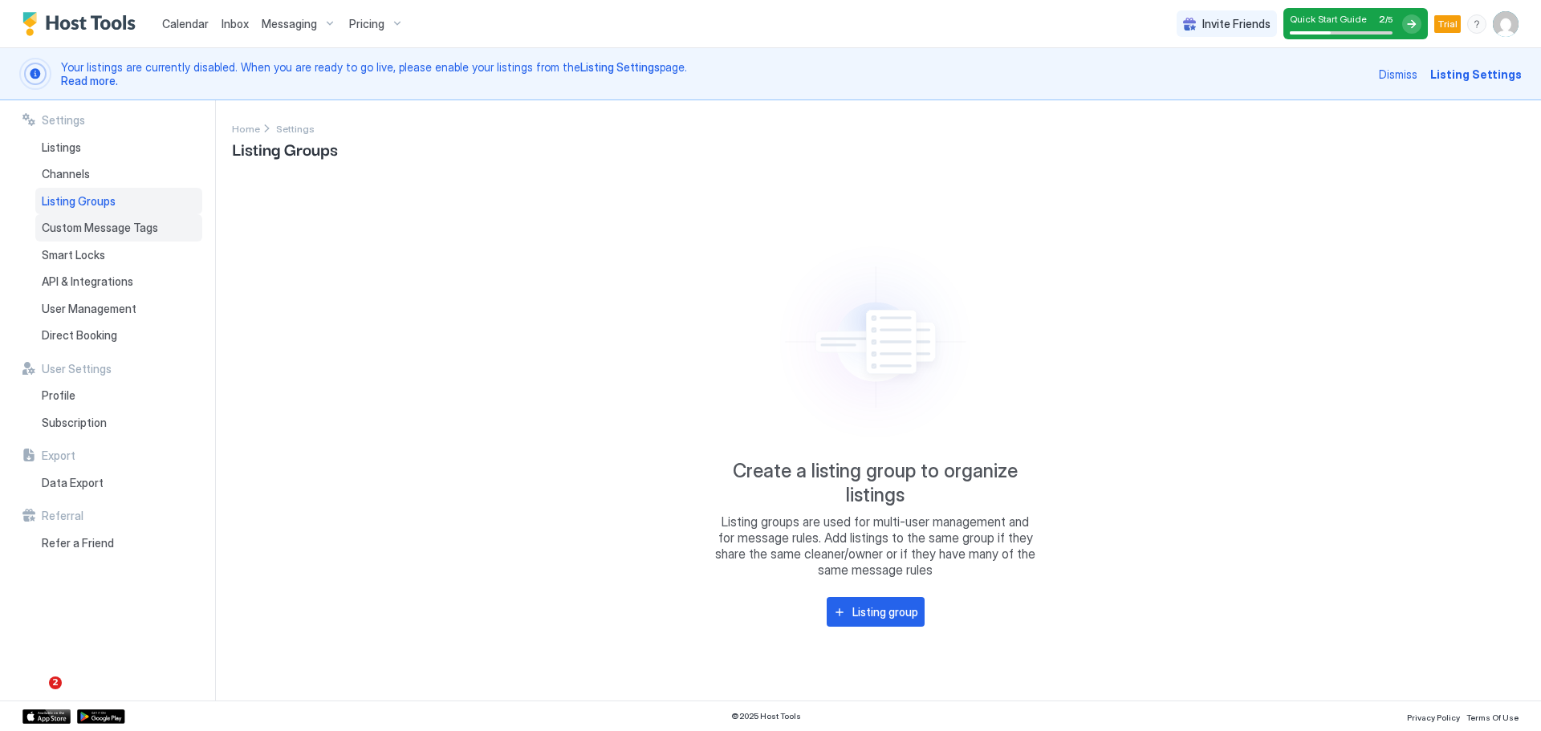
click at [104, 234] on span "Custom Message Tags" at bounding box center [100, 228] width 116 height 14
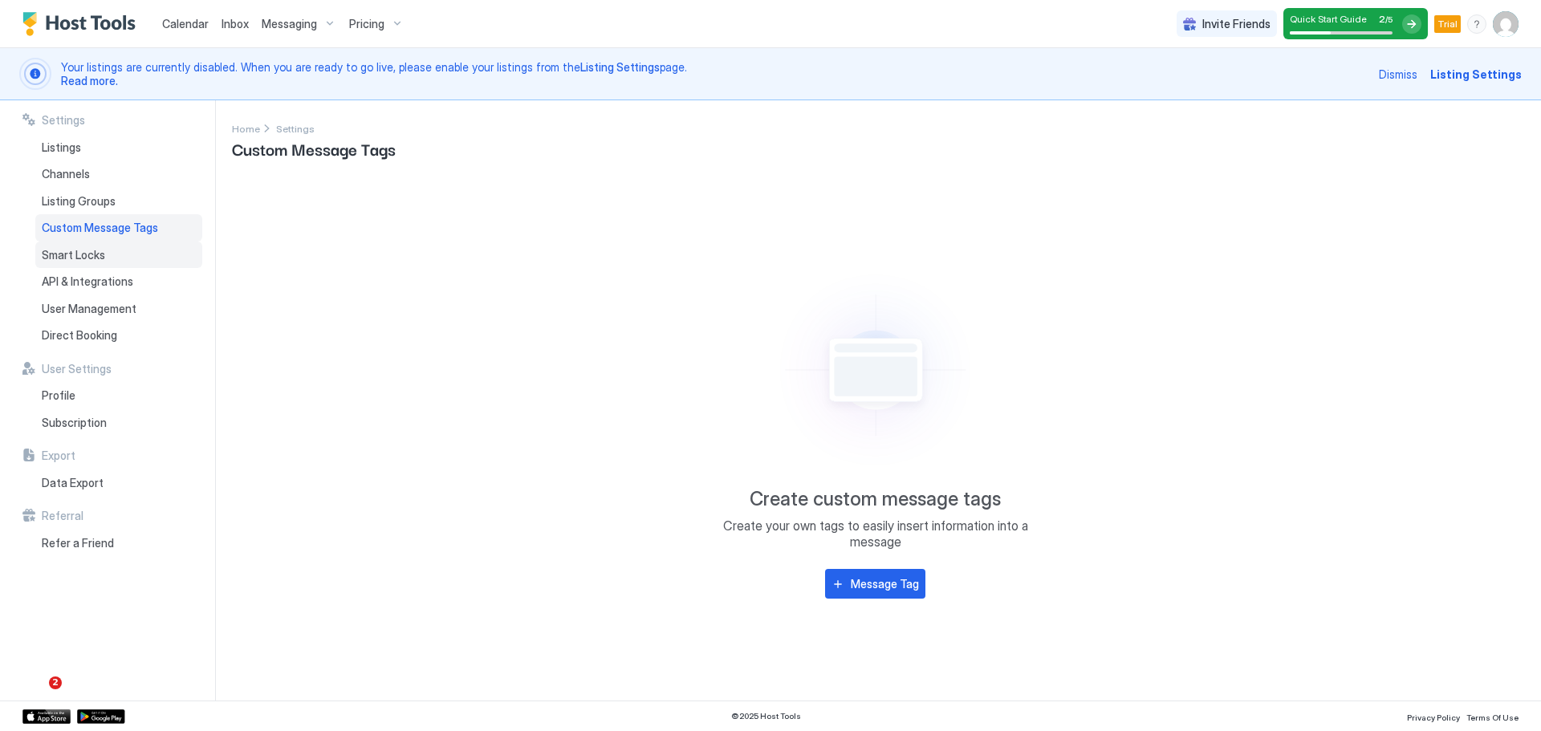
click at [98, 260] on span "Smart Locks" at bounding box center [73, 255] width 63 height 14
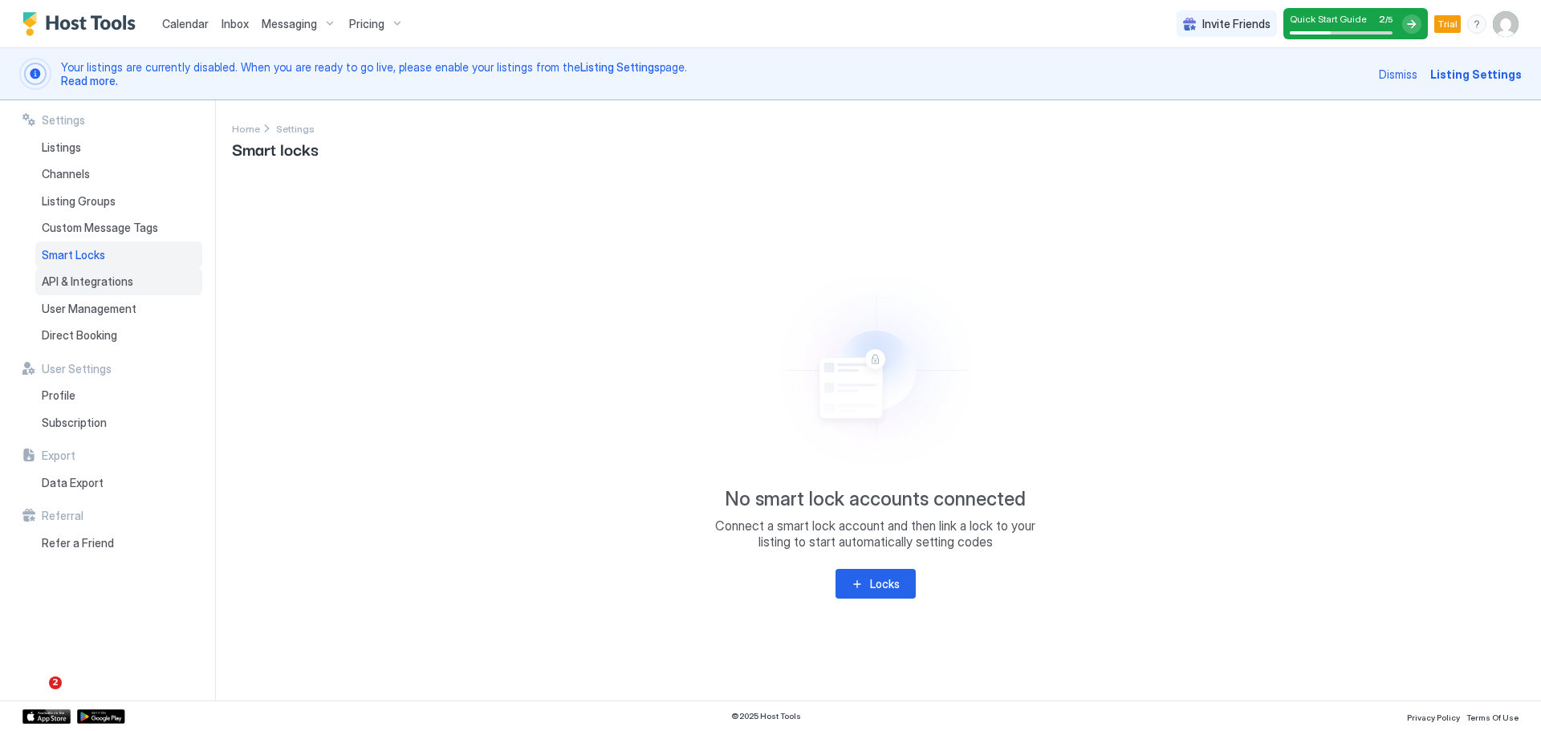
click at [111, 283] on span "API & Integrations" at bounding box center [87, 281] width 91 height 14
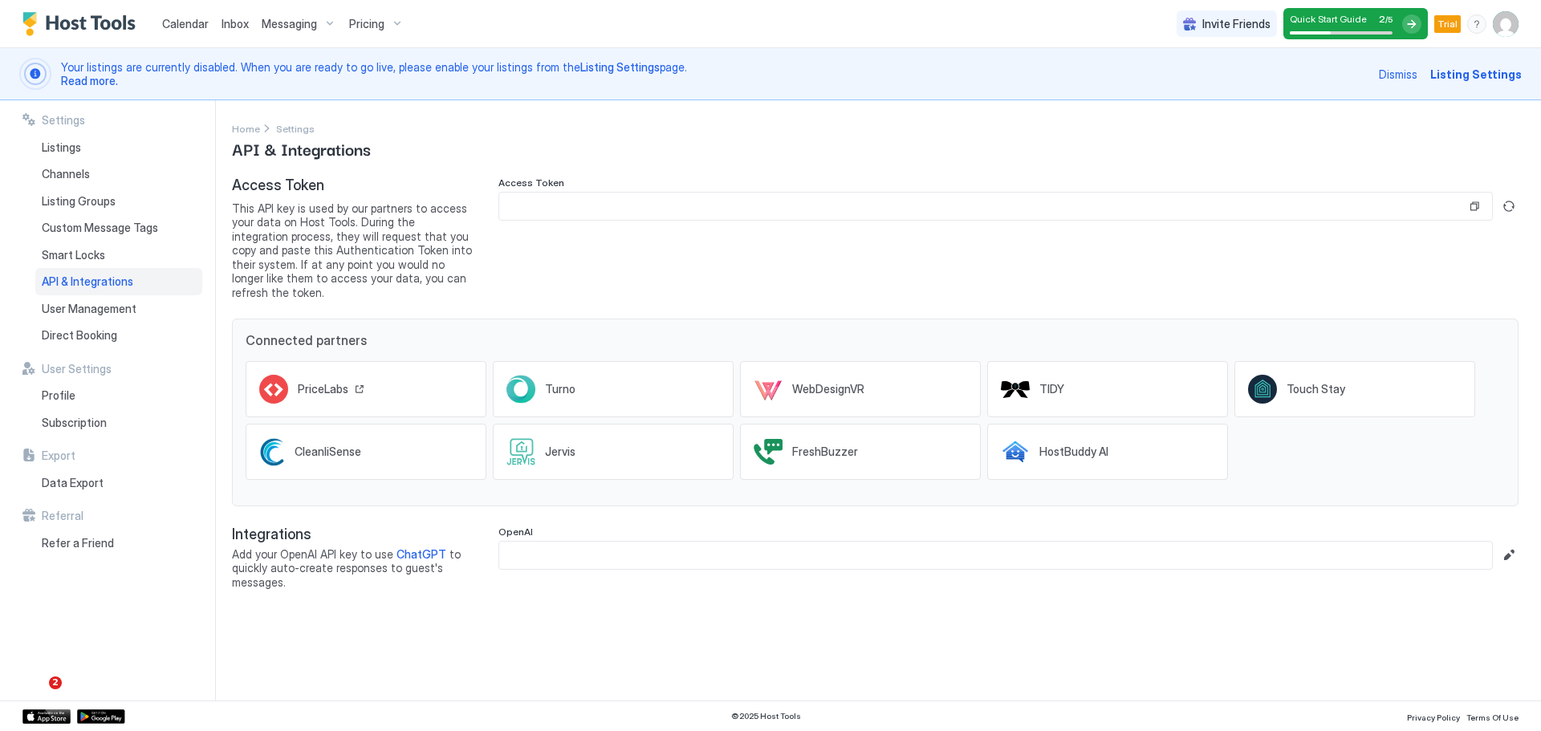
click at [279, 375] on icon at bounding box center [273, 389] width 29 height 29
click at [95, 152] on div "Listings" at bounding box center [118, 147] width 167 height 27
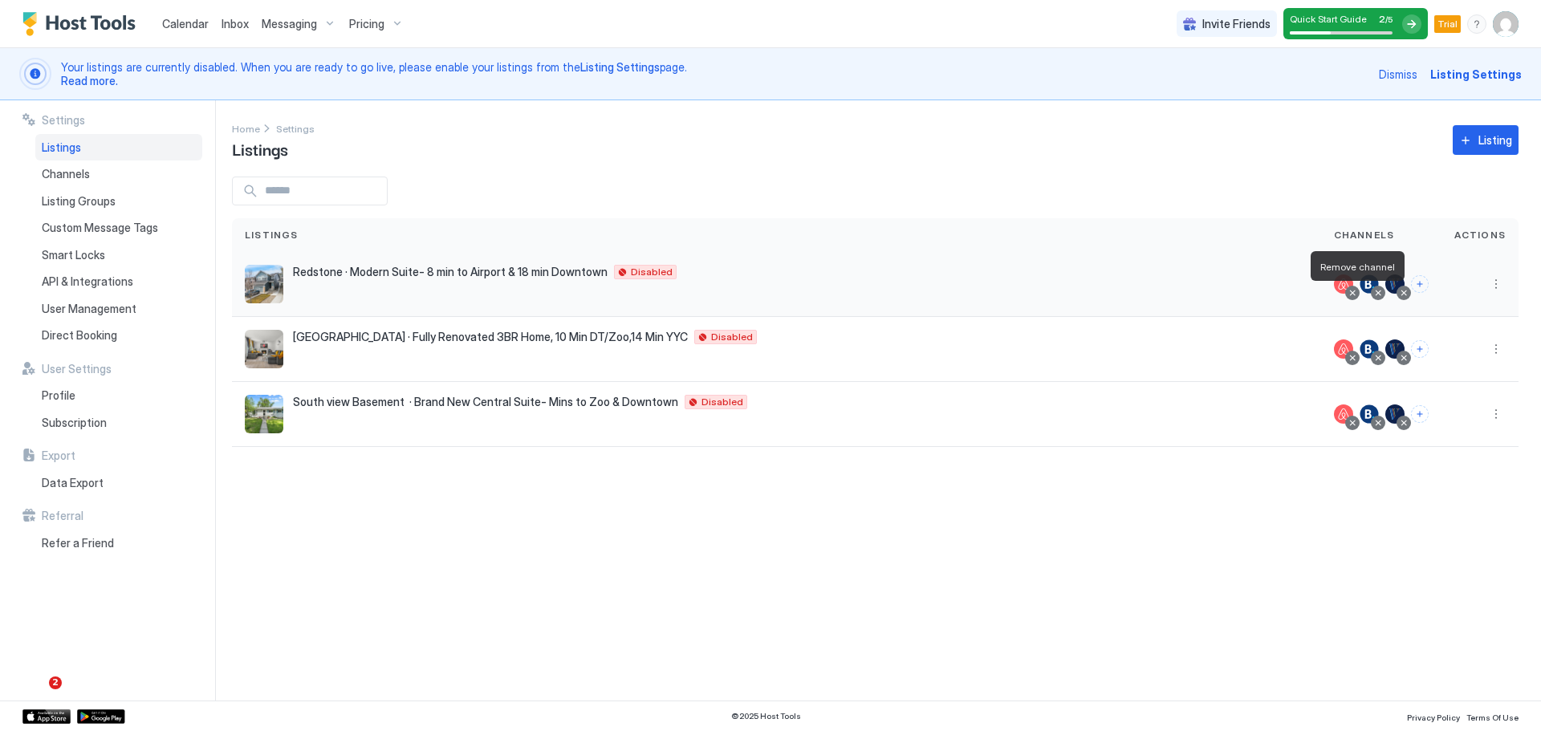
click at [1356, 295] on div at bounding box center [1352, 293] width 8 height 8
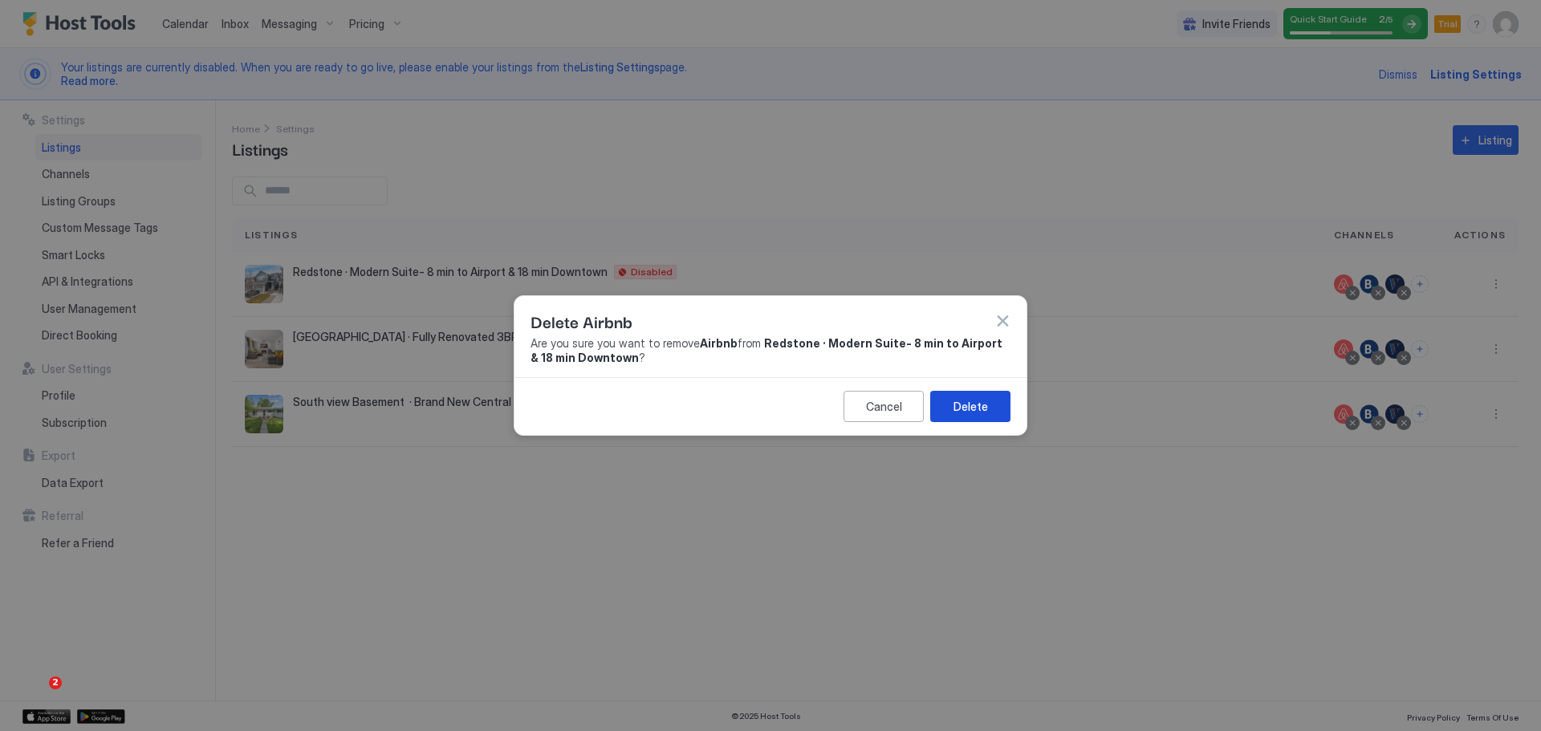
click at [953, 404] on button "Delete" at bounding box center [970, 406] width 80 height 31
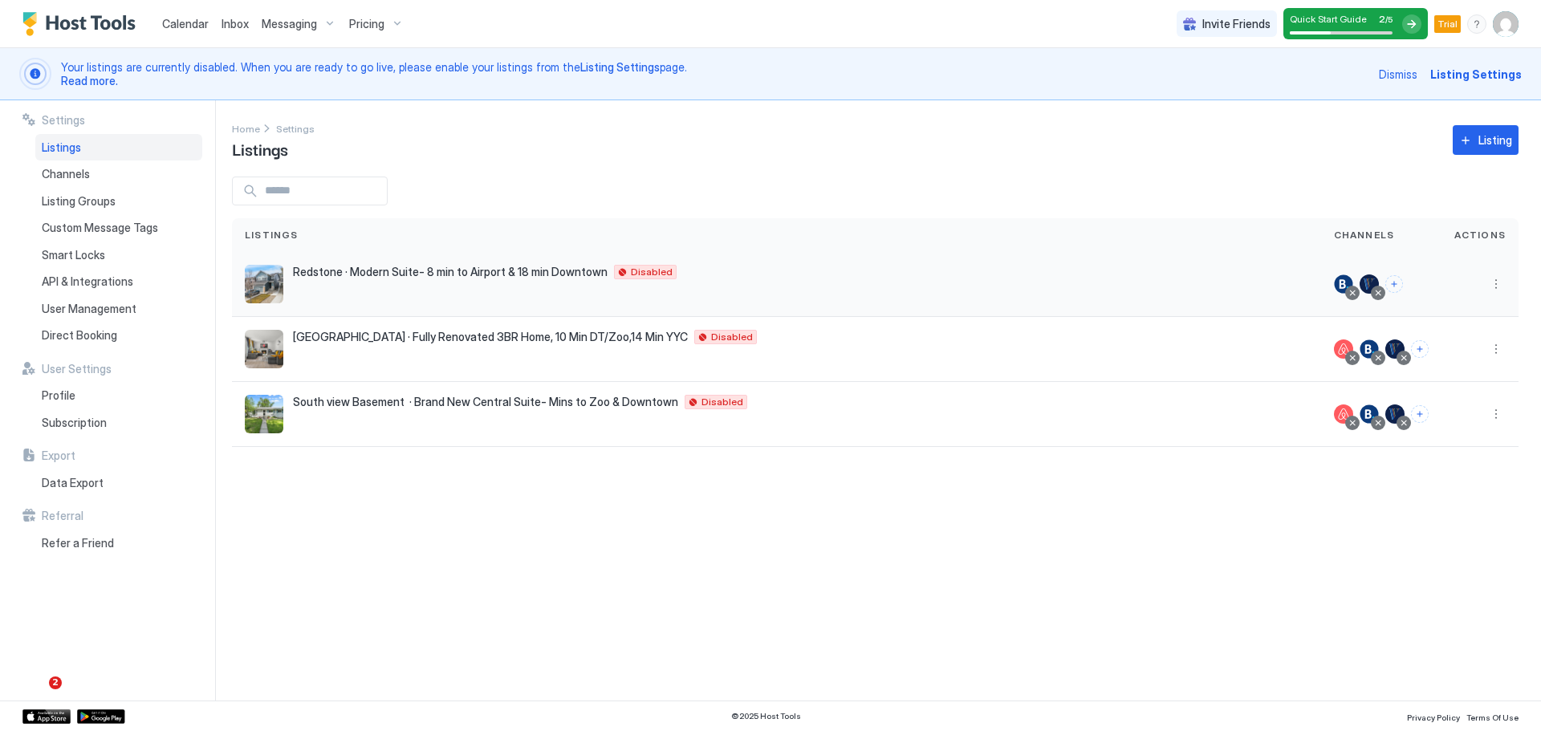
click at [1378, 299] on div at bounding box center [1381, 284] width 120 height 65
click at [1379, 291] on div at bounding box center [1378, 293] width 8 height 8
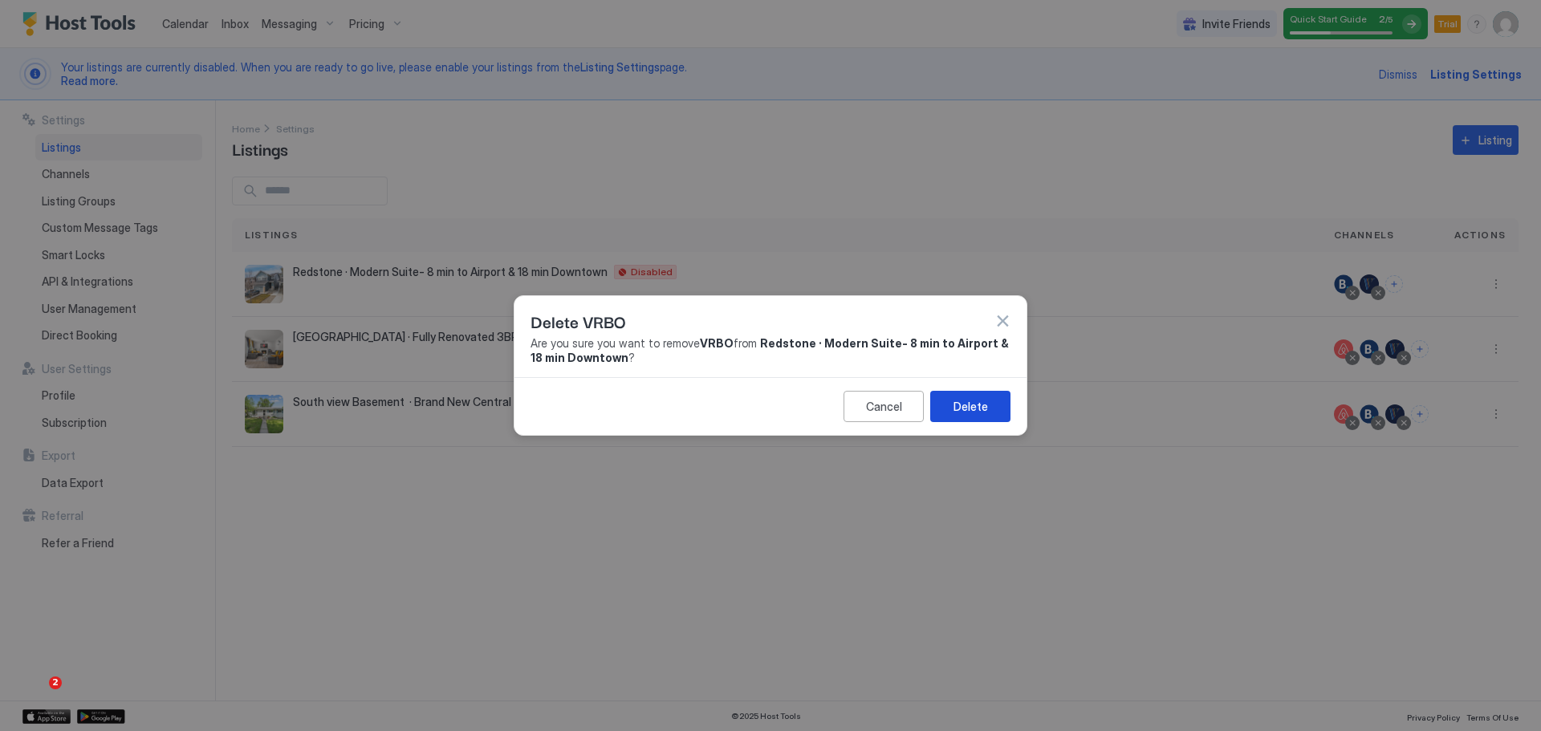
click at [938, 400] on button "Delete" at bounding box center [970, 406] width 80 height 31
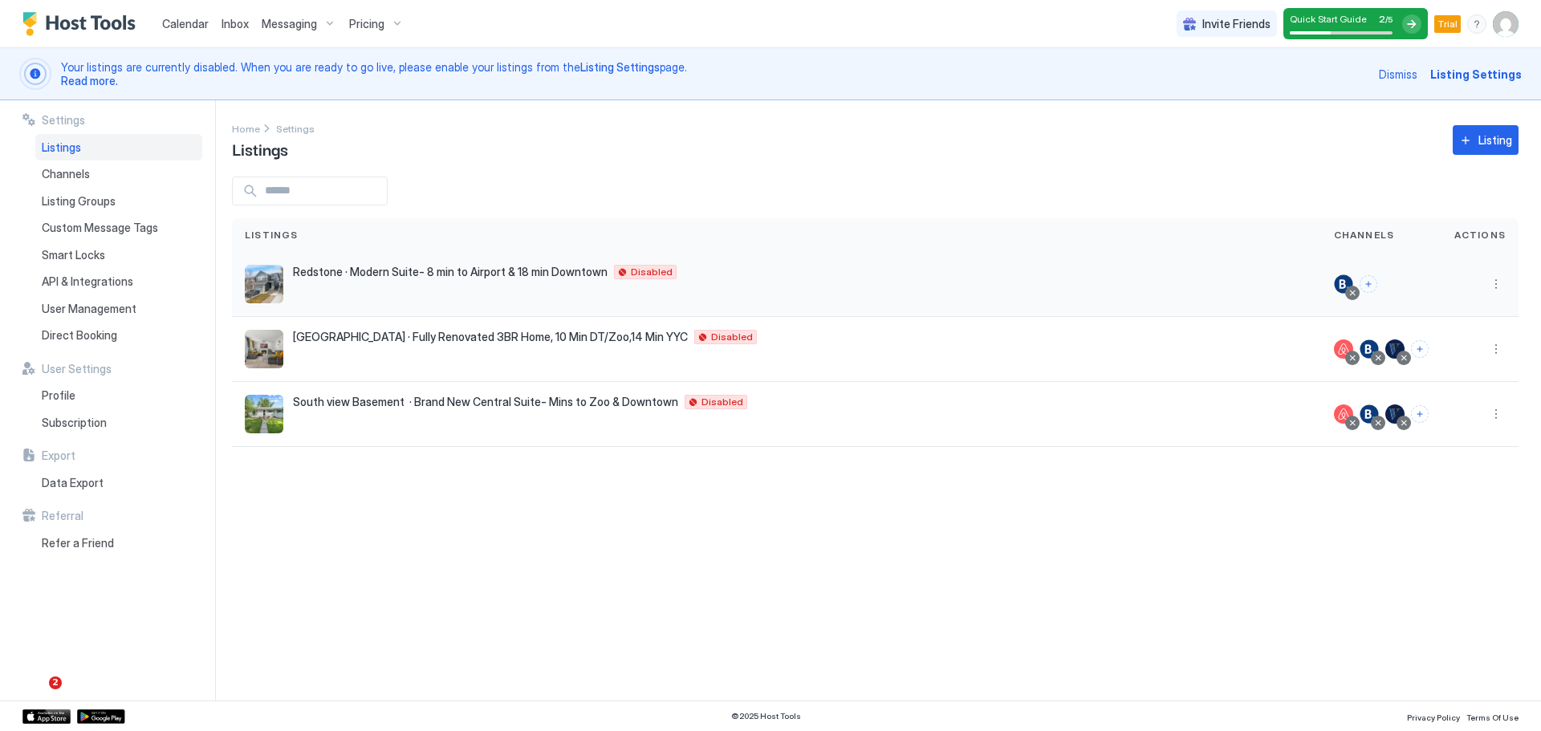
click at [1356, 295] on div at bounding box center [1352, 293] width 8 height 8
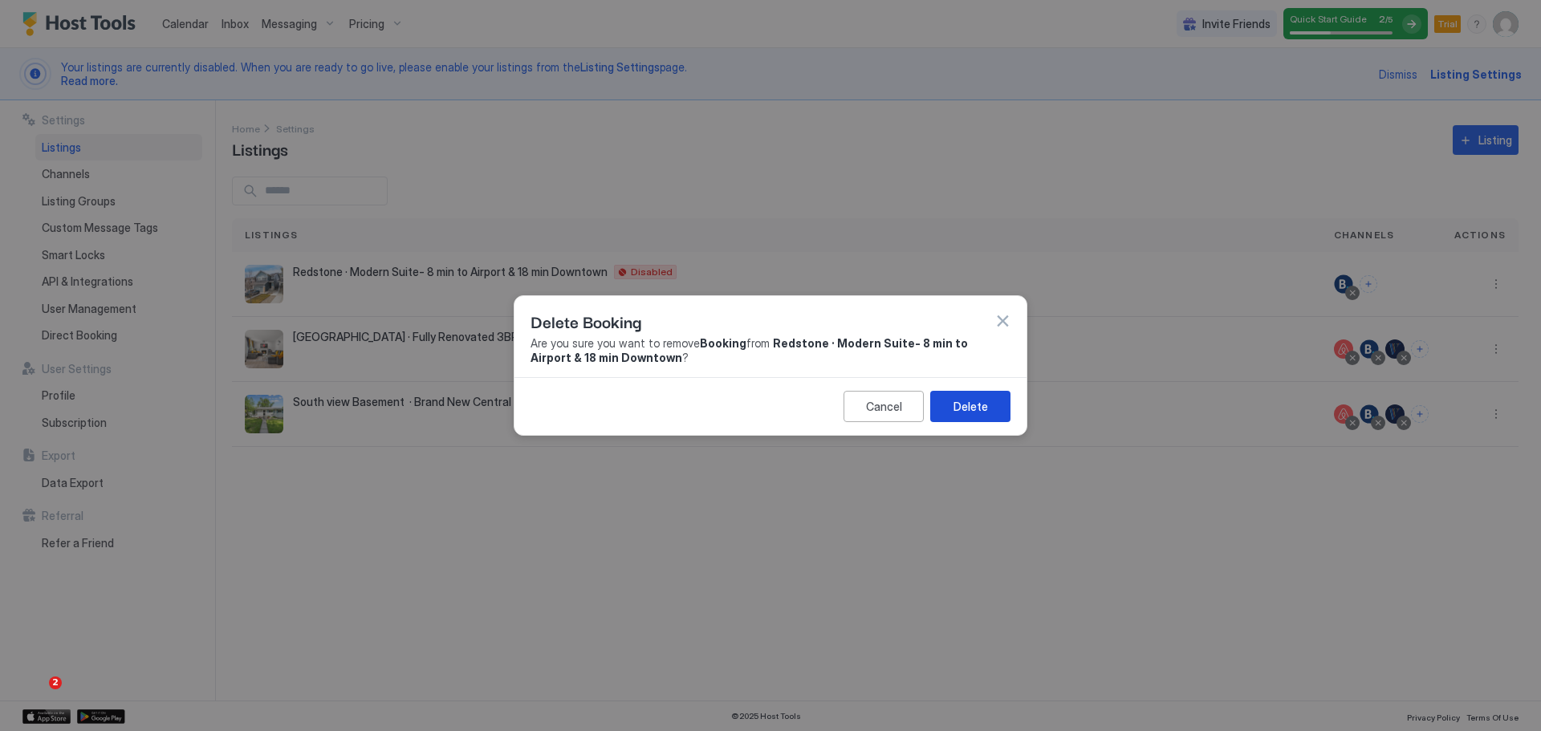
click at [990, 411] on button "Delete" at bounding box center [970, 406] width 80 height 31
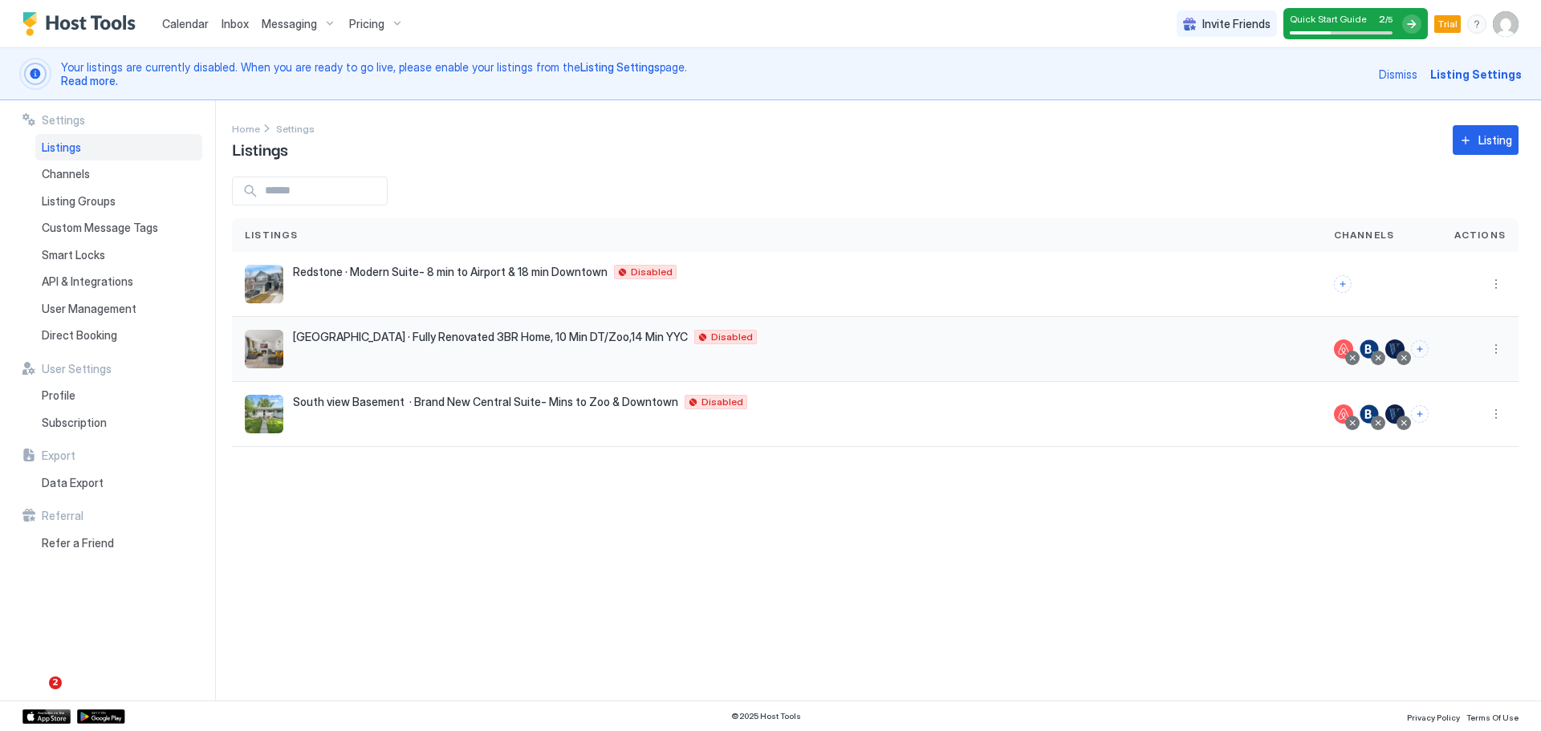
click at [1353, 360] on div at bounding box center [1352, 358] width 8 height 8
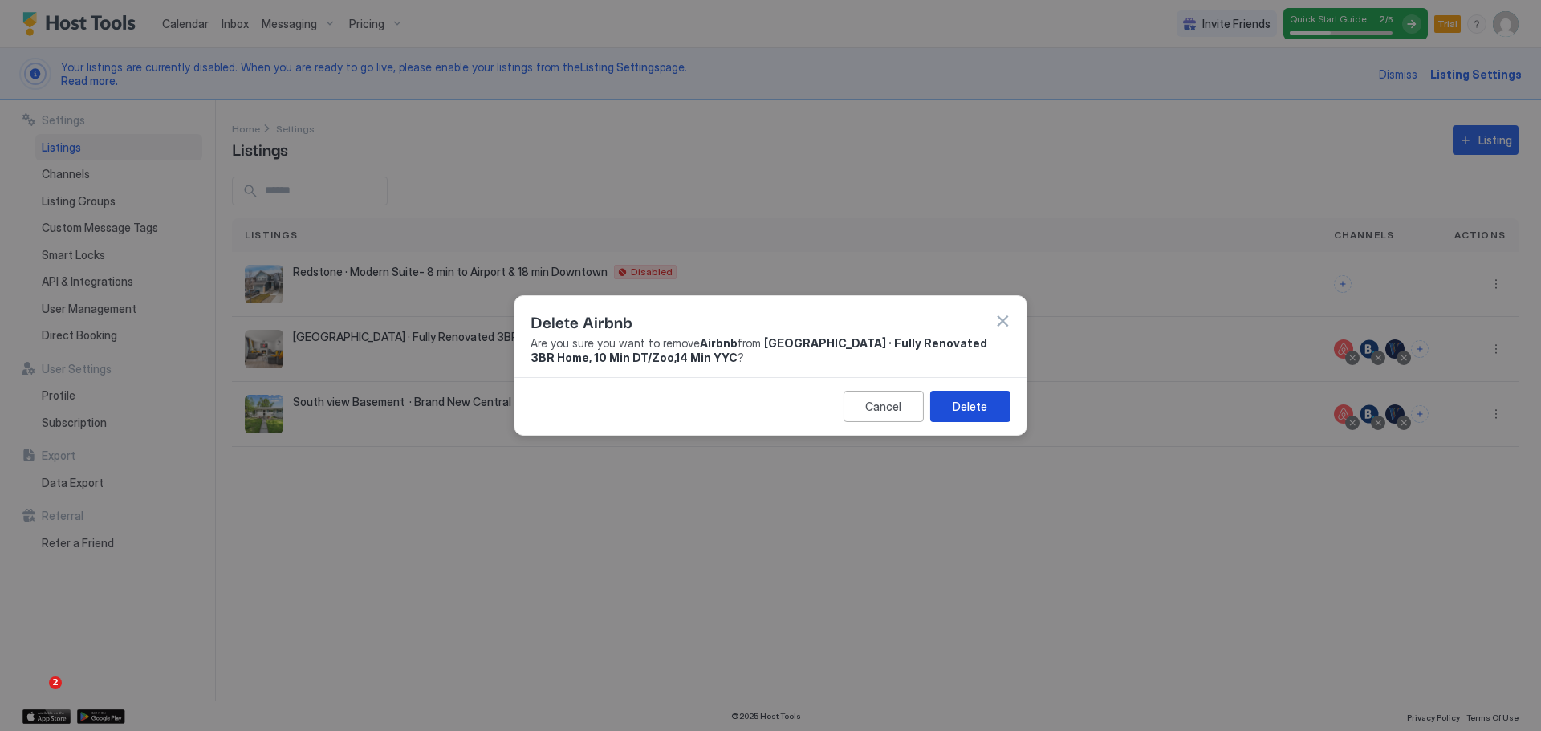
click at [951, 408] on button "Delete" at bounding box center [970, 406] width 80 height 31
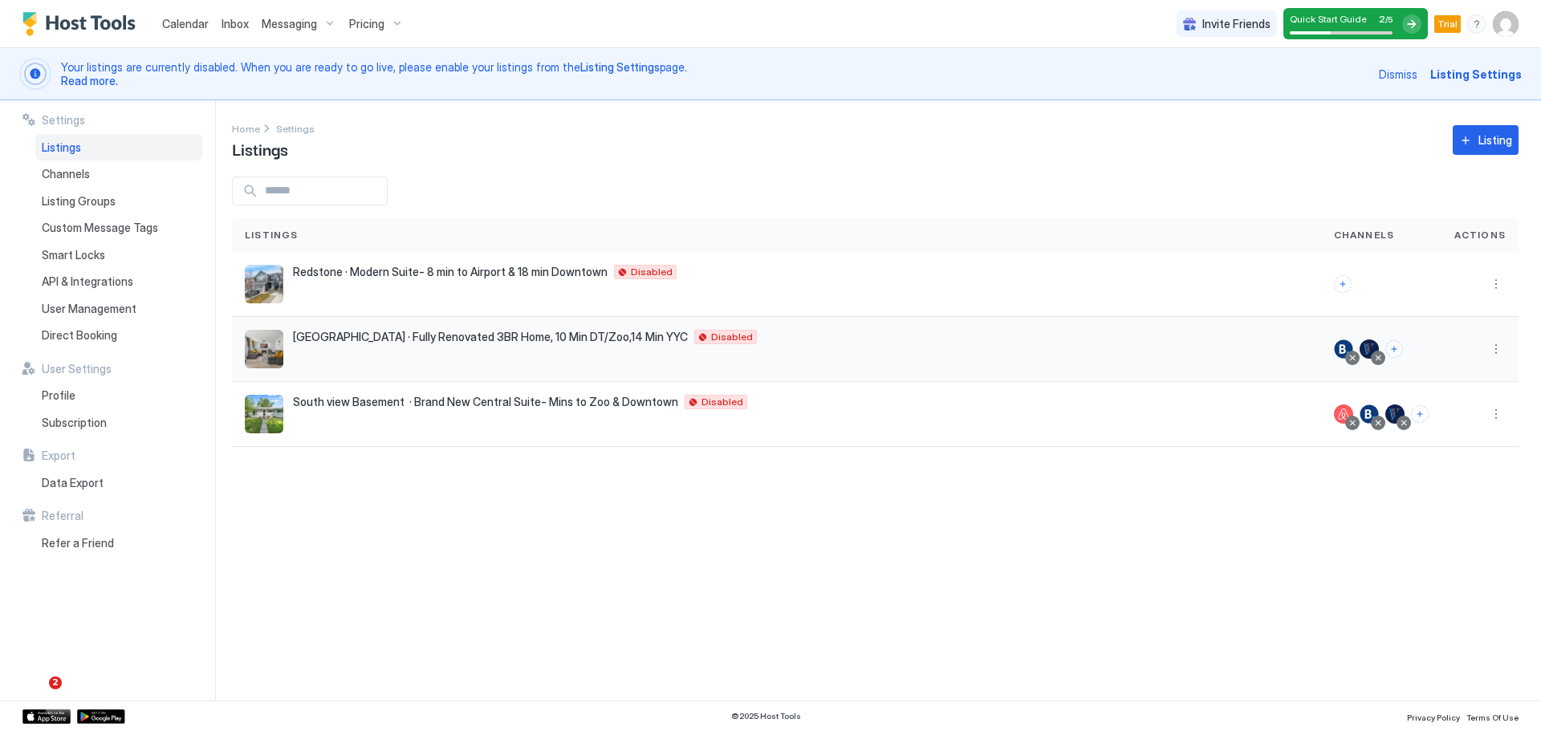
click at [1381, 358] on div at bounding box center [1378, 358] width 8 height 8
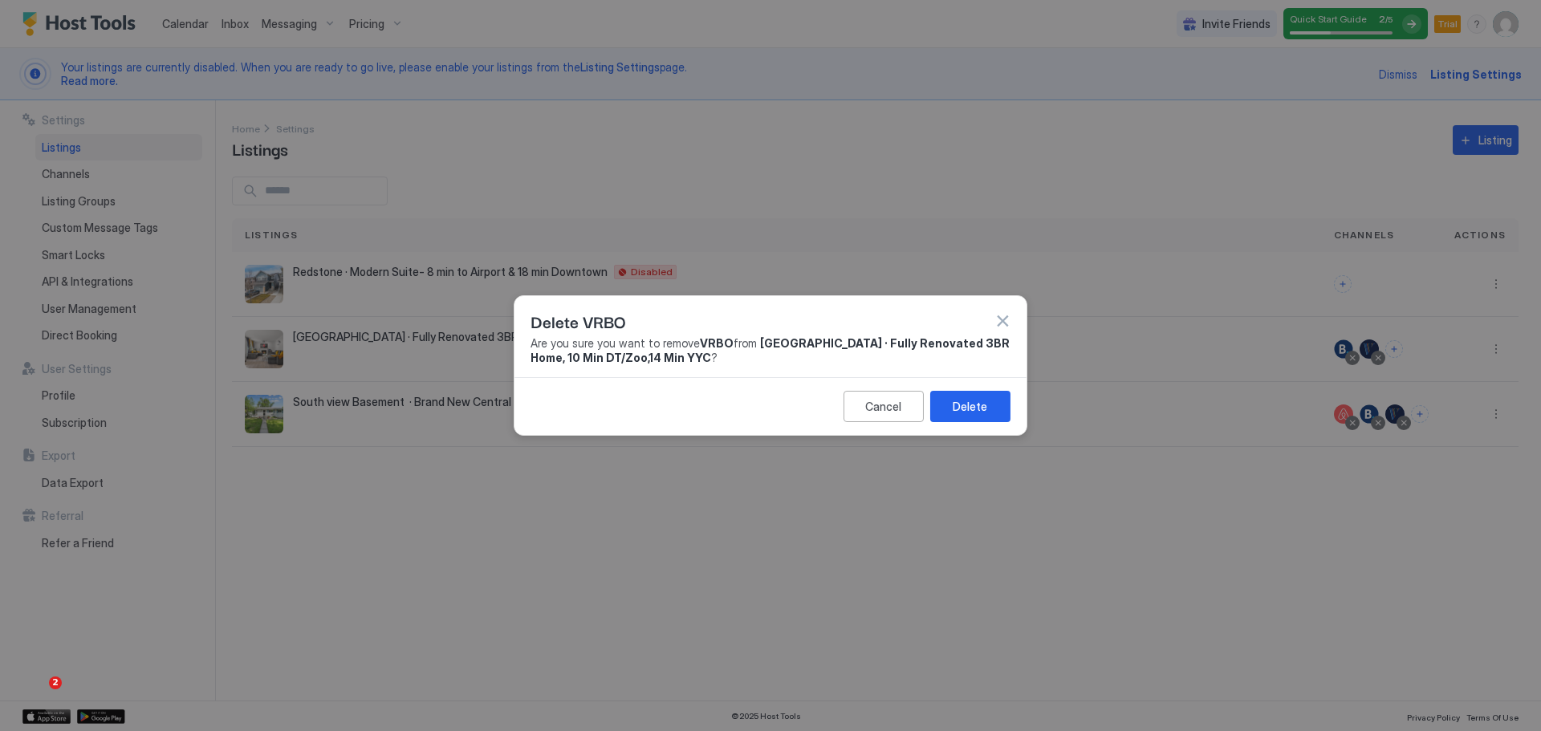
click at [998, 421] on button "Delete" at bounding box center [970, 406] width 80 height 31
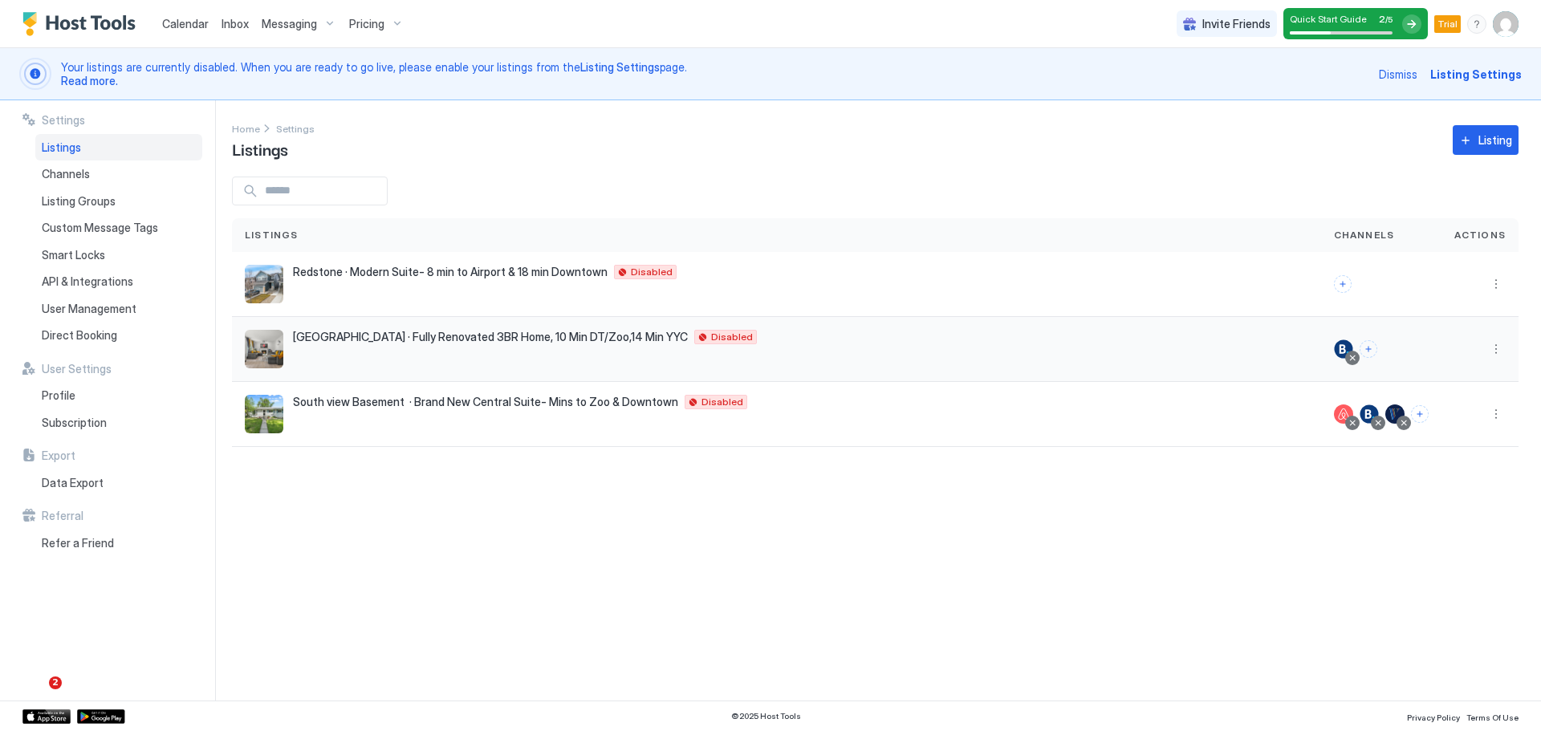
click at [1356, 360] on div at bounding box center [1352, 358] width 8 height 8
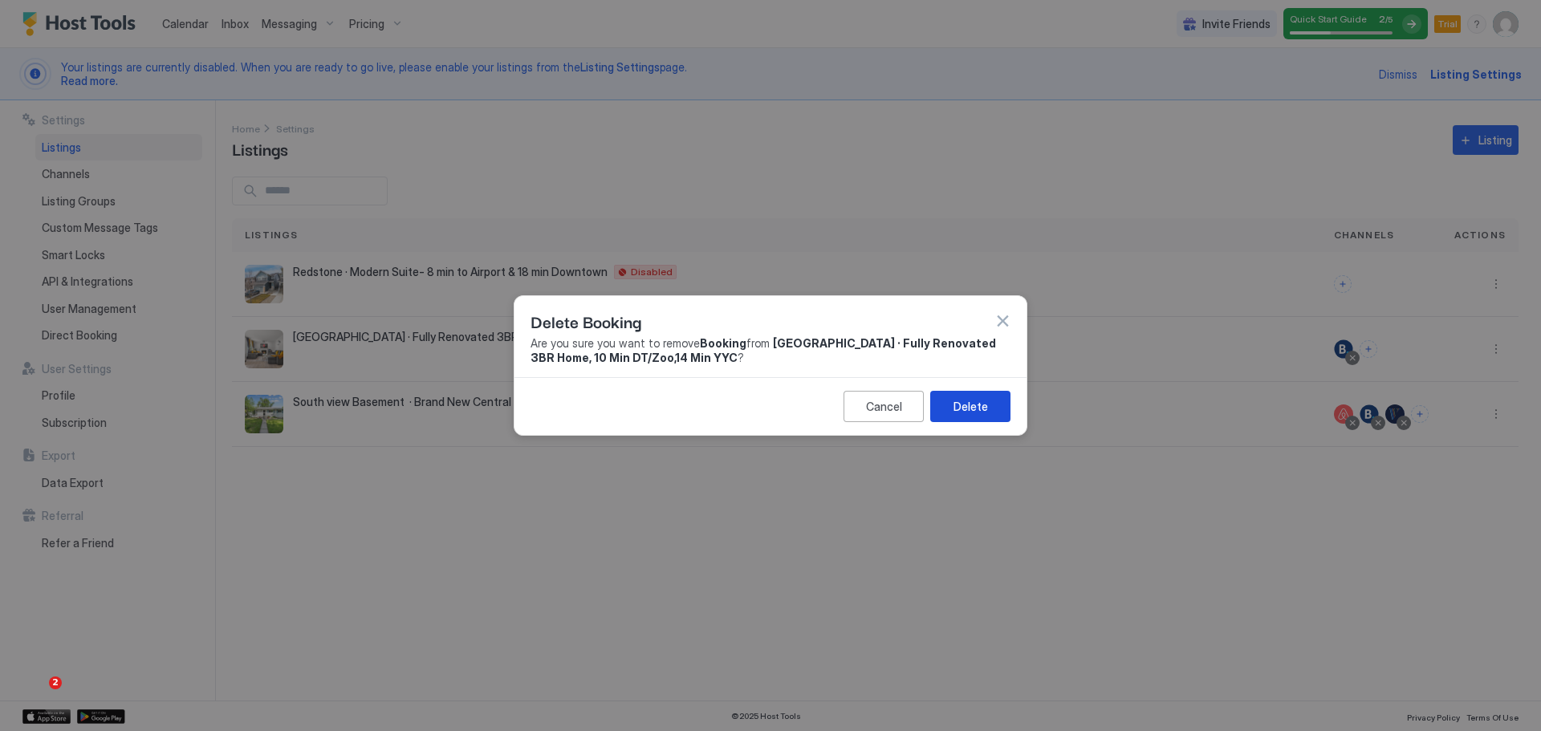
click at [990, 400] on button "Delete" at bounding box center [970, 406] width 80 height 31
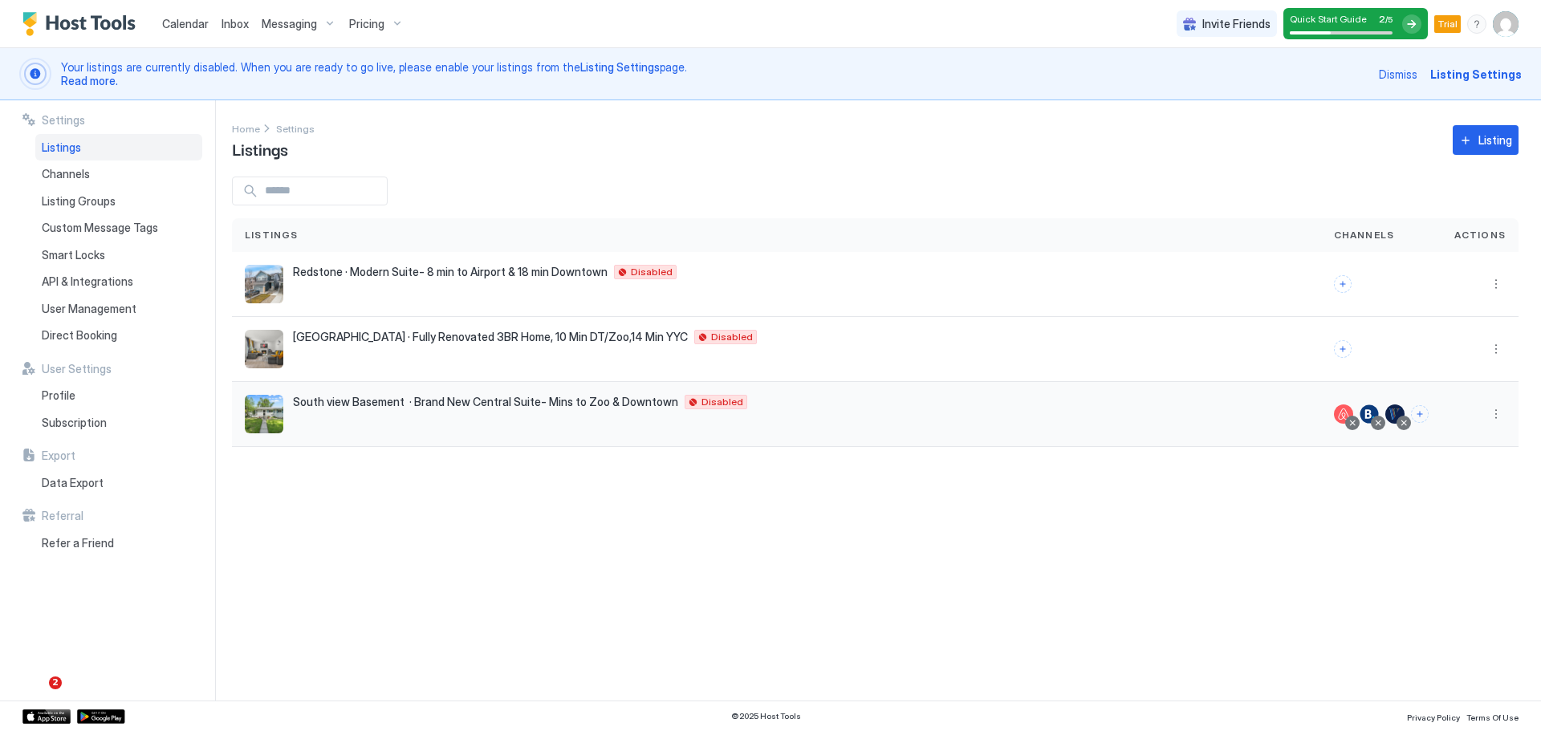
click at [1404, 422] on div at bounding box center [1404, 423] width 8 height 8
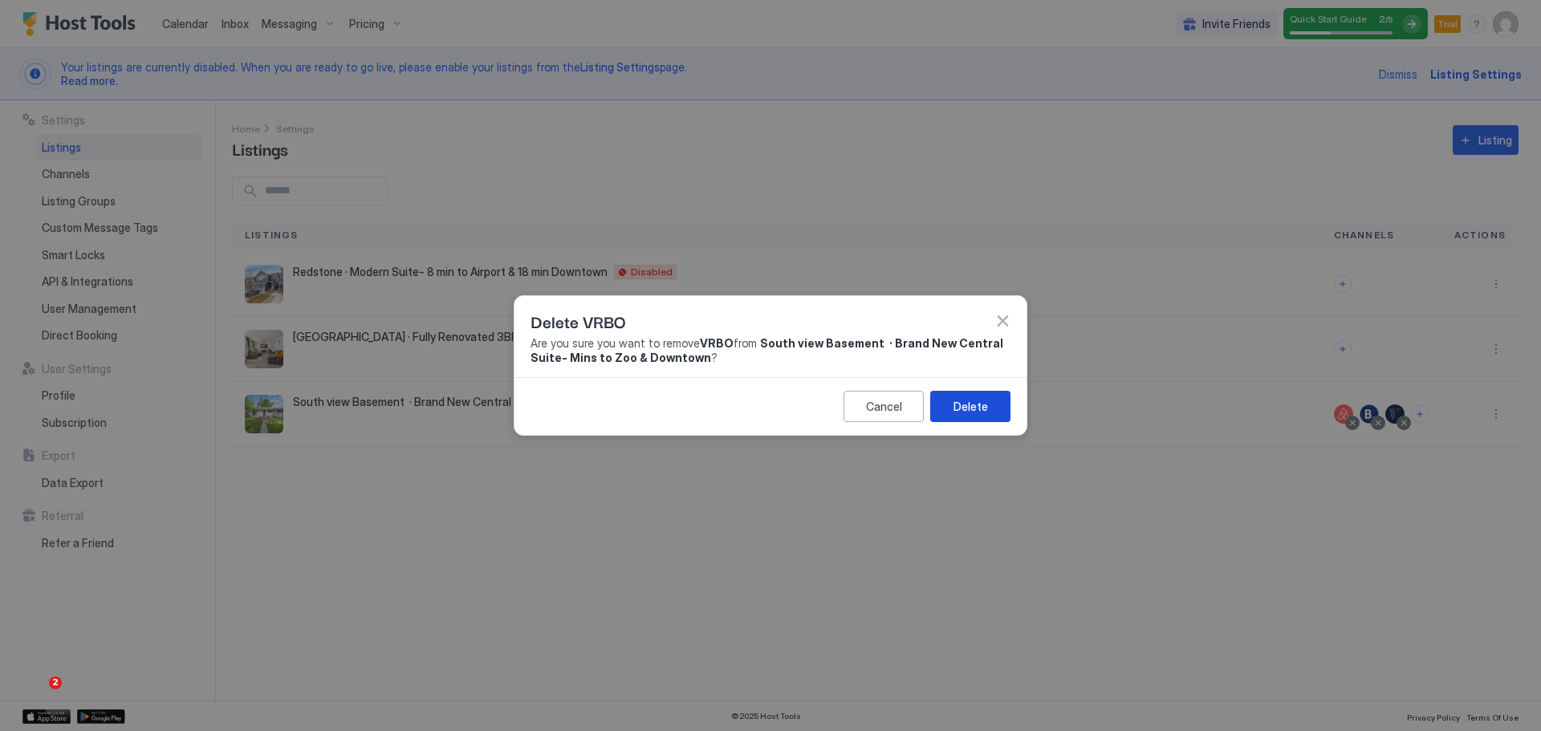
click at [977, 404] on div "Delete" at bounding box center [970, 406] width 35 height 17
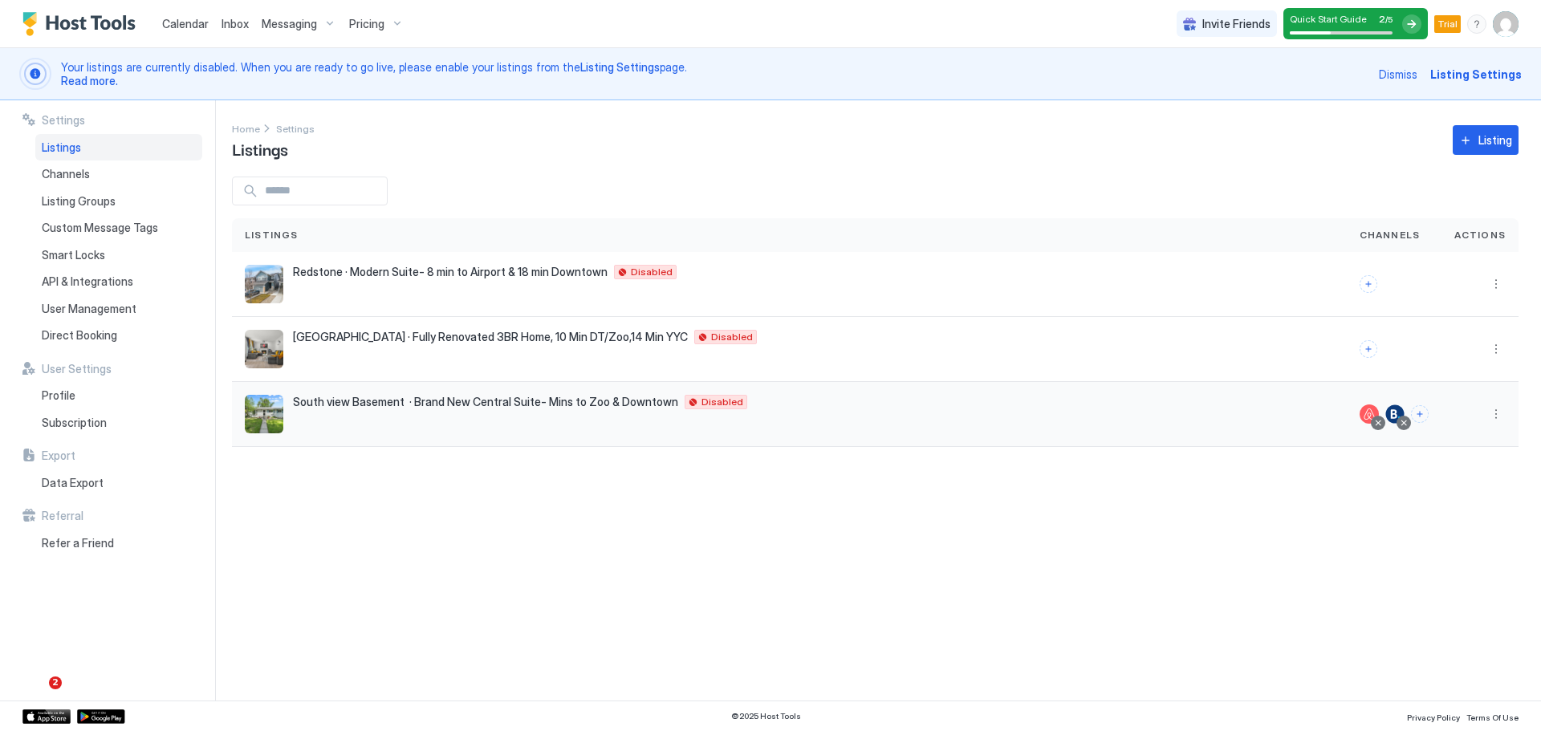
click at [1382, 423] on div at bounding box center [1378, 423] width 8 height 8
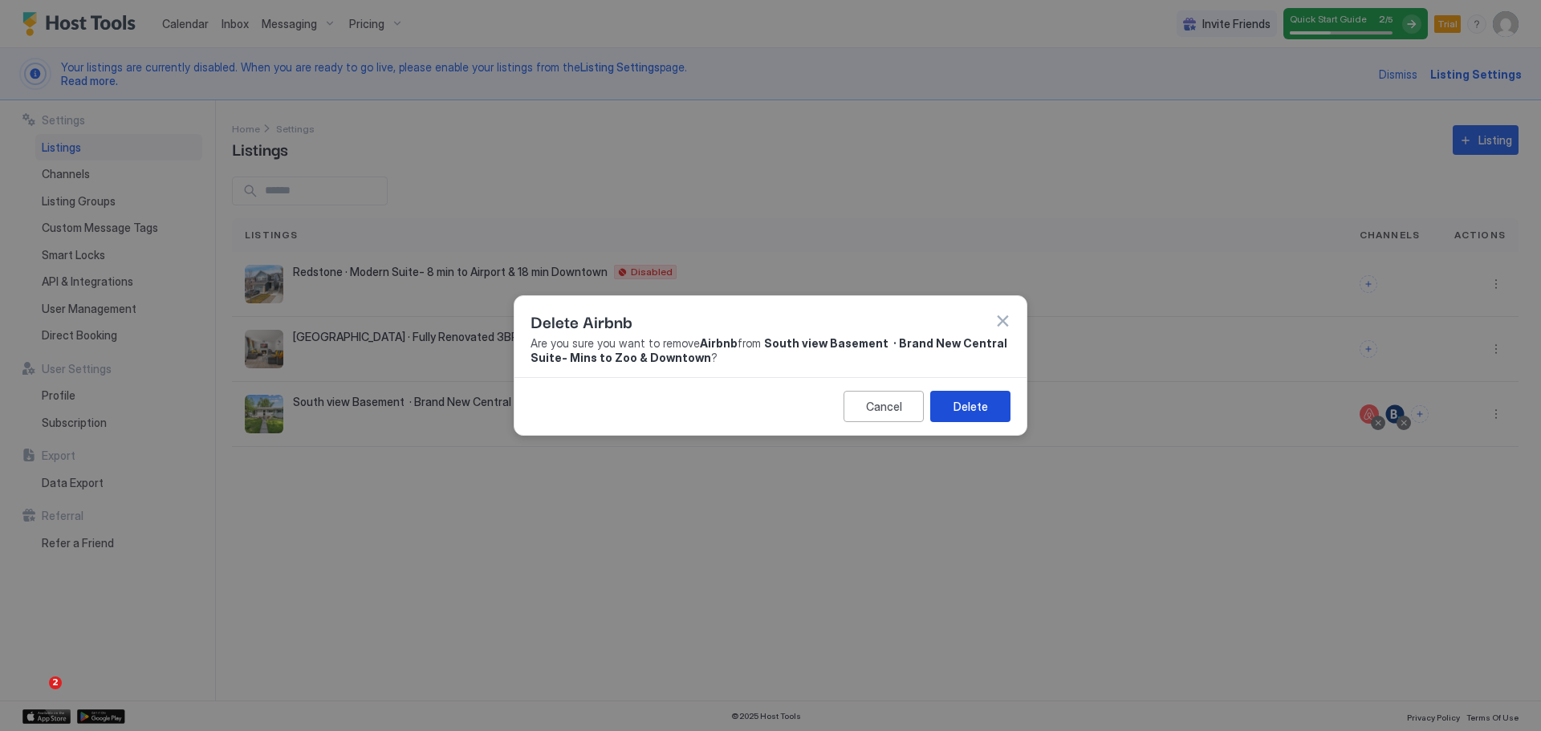
click at [1009, 410] on button "Delete" at bounding box center [970, 406] width 80 height 31
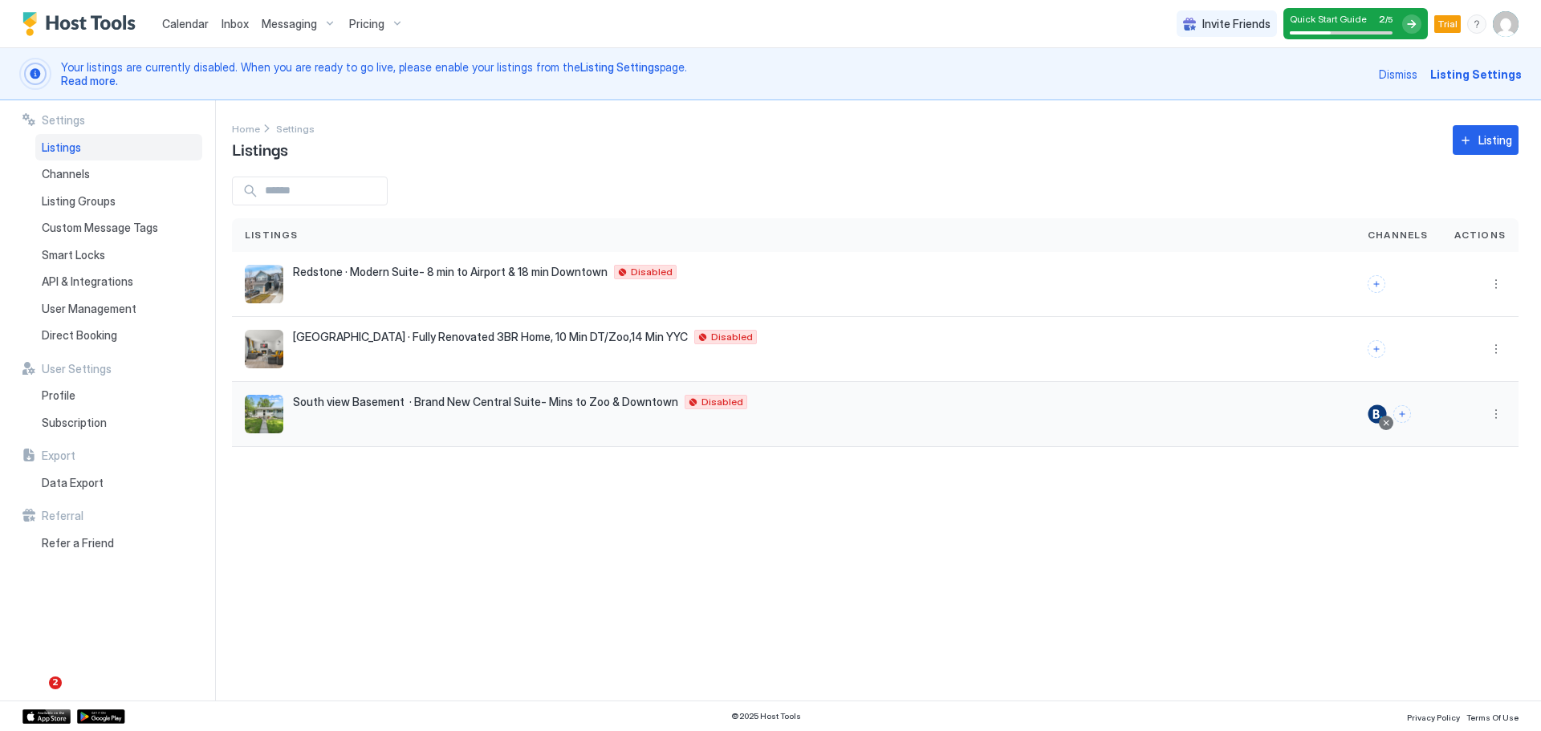
click at [1388, 420] on div at bounding box center [1386, 423] width 8 height 8
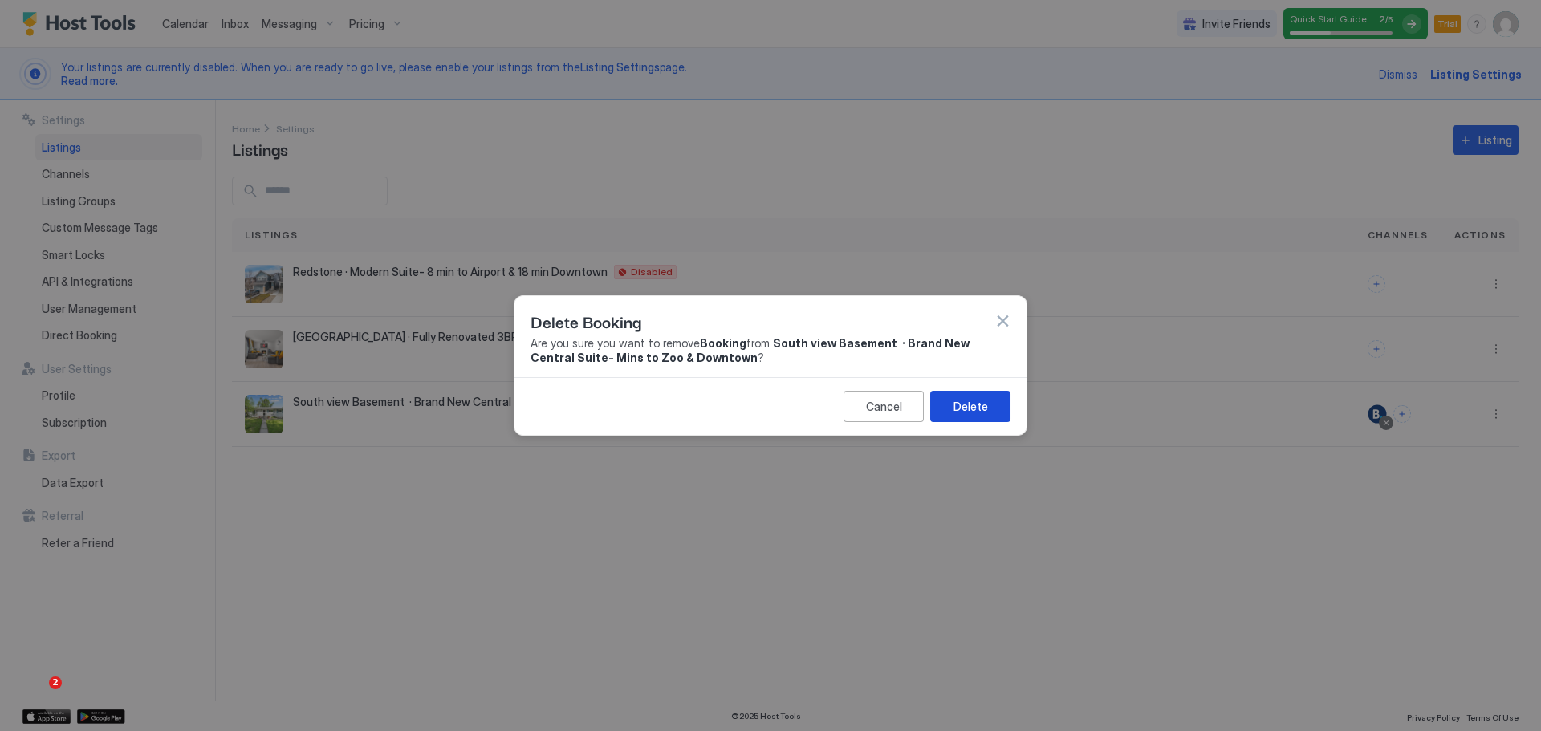
click at [953, 405] on button "Delete" at bounding box center [970, 406] width 80 height 31
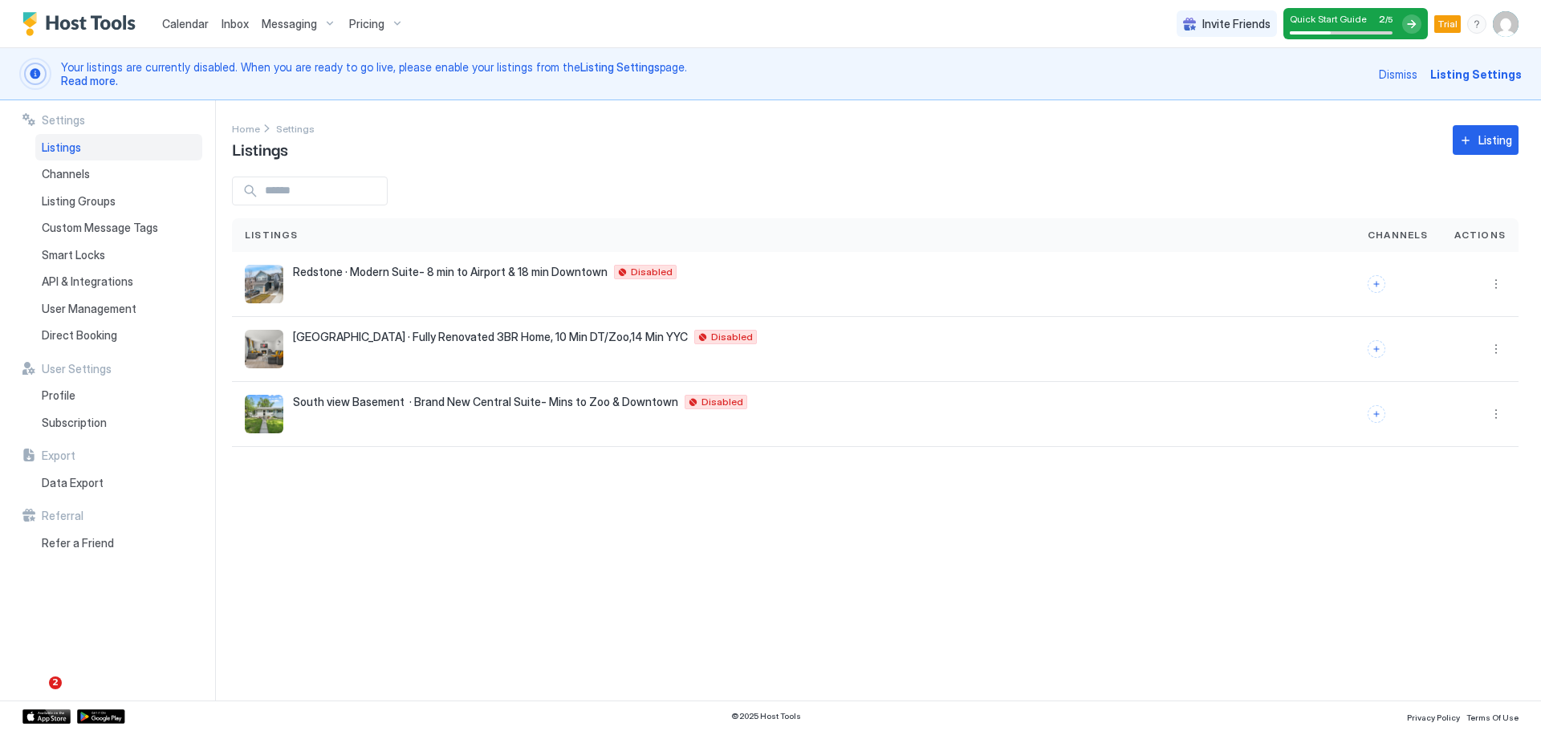
click at [1489, 79] on span "Listing Settings" at bounding box center [1475, 74] width 91 height 17
click at [1508, 28] on img "User profile" at bounding box center [1506, 24] width 26 height 26
click at [1417, 90] on div "Settings" at bounding box center [1416, 90] width 204 height 28
click at [1510, 24] on img "User profile" at bounding box center [1506, 24] width 26 height 26
type textarea "*"
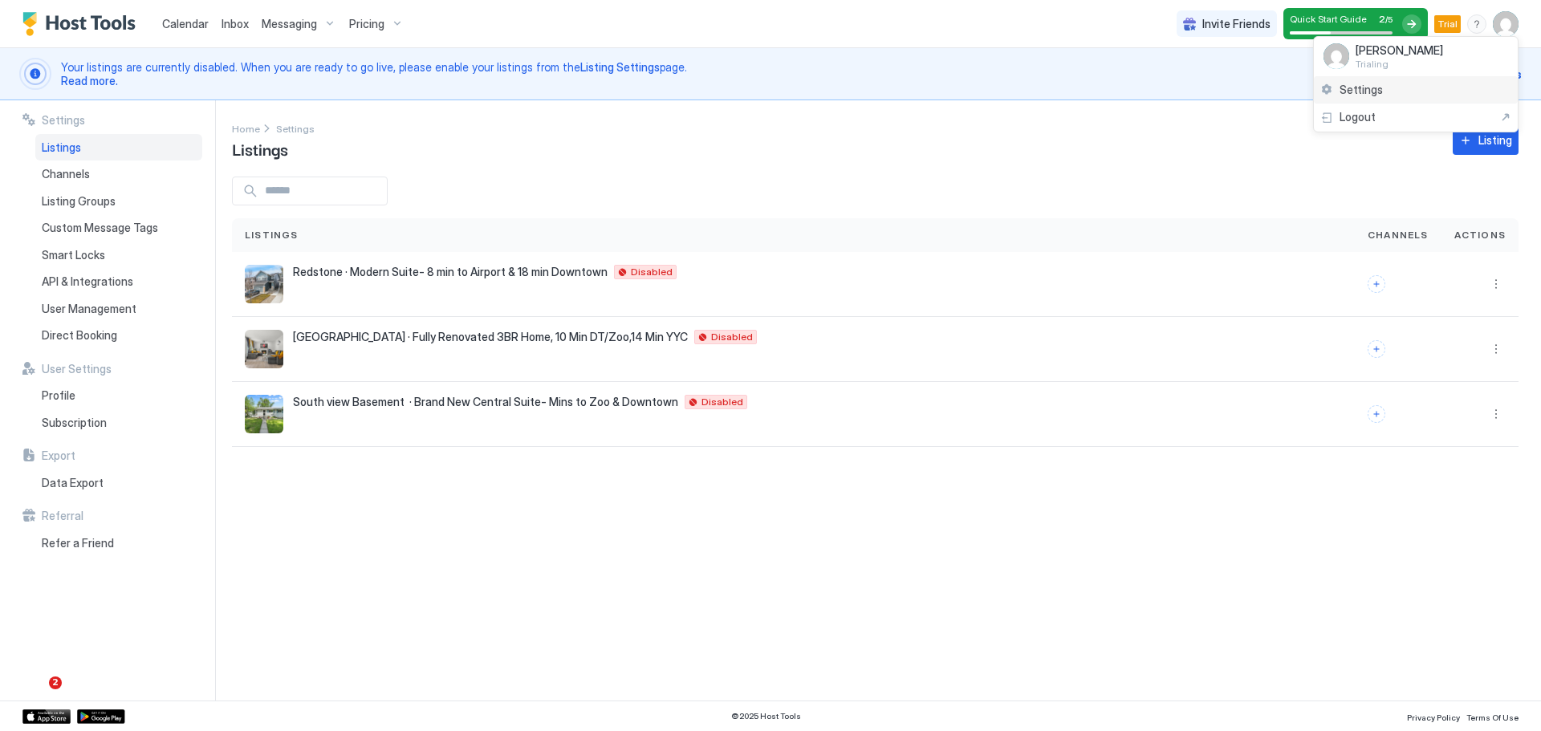
click at [1358, 89] on span "Settings" at bounding box center [1360, 90] width 43 height 14
click at [1339, 87] on div "Settings" at bounding box center [1351, 90] width 63 height 14
click at [1417, 74] on span "Dismiss" at bounding box center [1398, 74] width 39 height 17
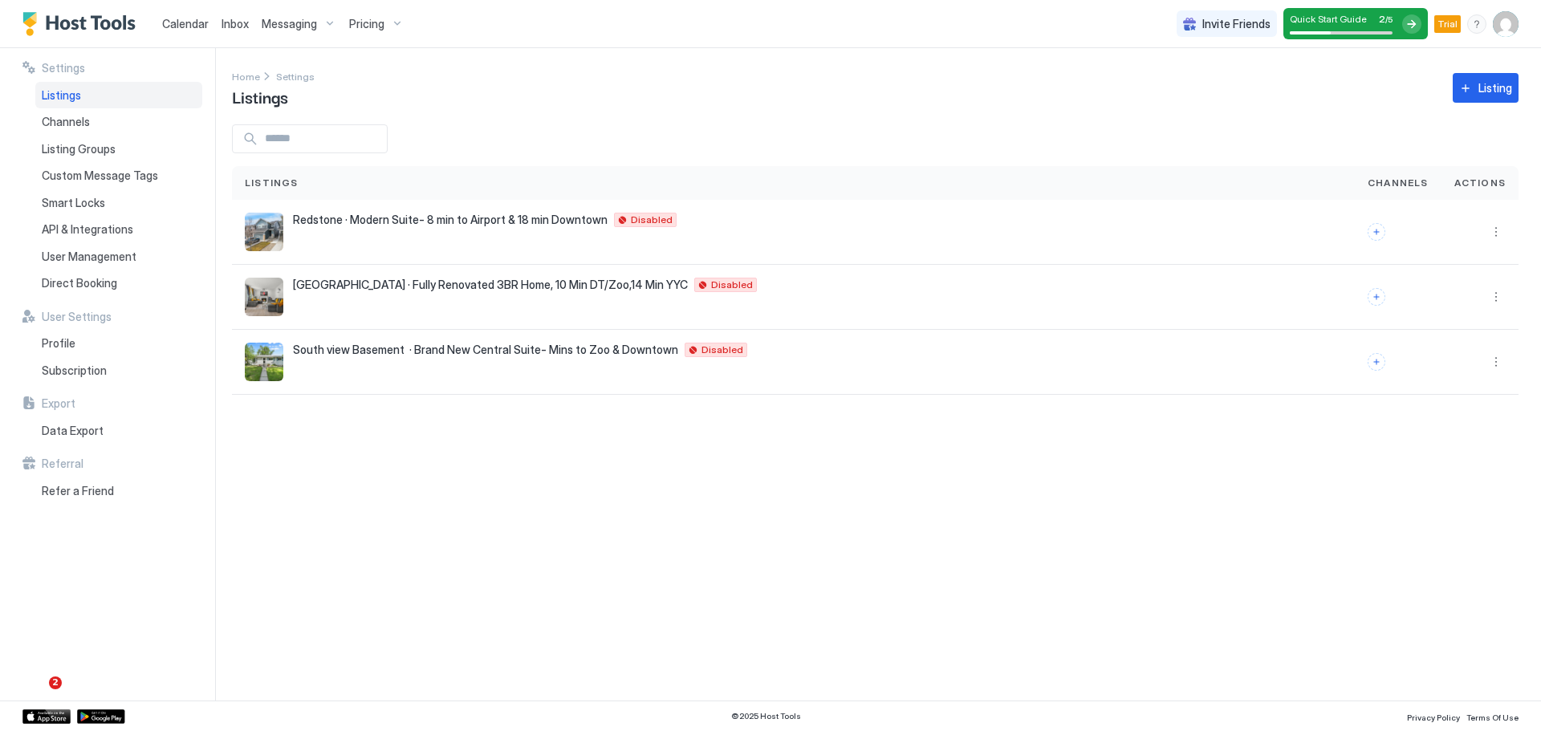
click at [1494, 33] on img "User profile" at bounding box center [1506, 24] width 26 height 26
click at [1392, 91] on div "Settings" at bounding box center [1416, 90] width 204 height 28
click at [1505, 23] on img "User profile" at bounding box center [1506, 24] width 26 height 26
click at [1412, 65] on span "Trialing" at bounding box center [1398, 64] width 87 height 12
click at [1363, 59] on span "Trialing" at bounding box center [1398, 64] width 87 height 12
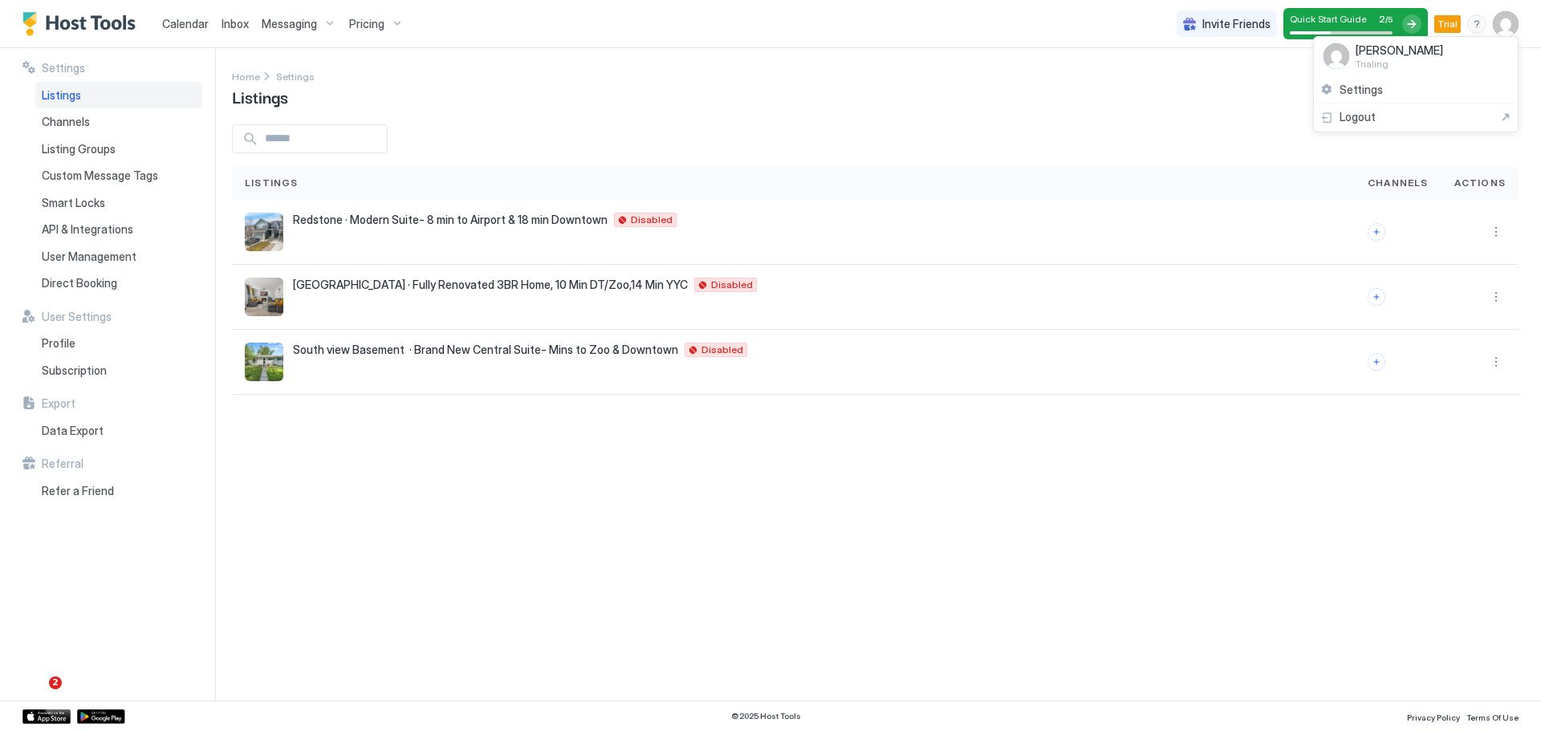
click at [832, 112] on div at bounding box center [770, 365] width 1541 height 731
